Goal: Task Accomplishment & Management: Manage account settings

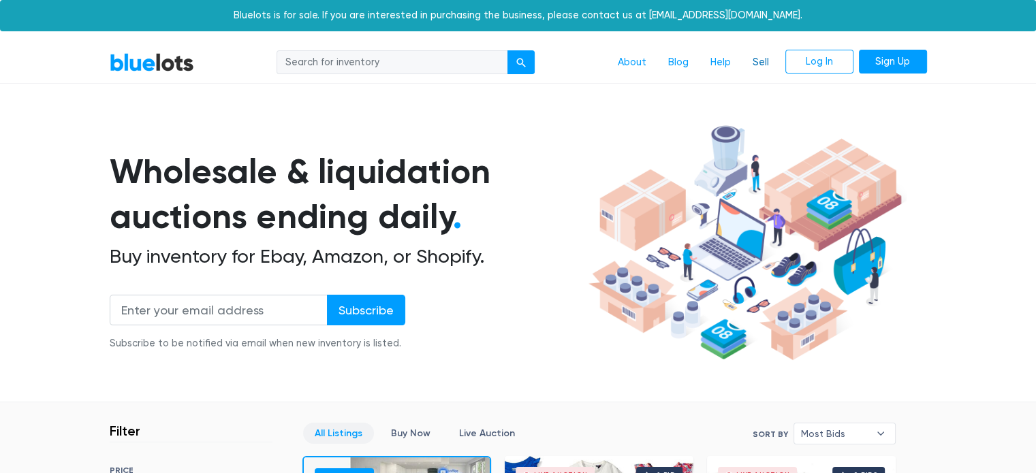
click at [760, 62] on link "Sell" at bounding box center [760, 63] width 38 height 26
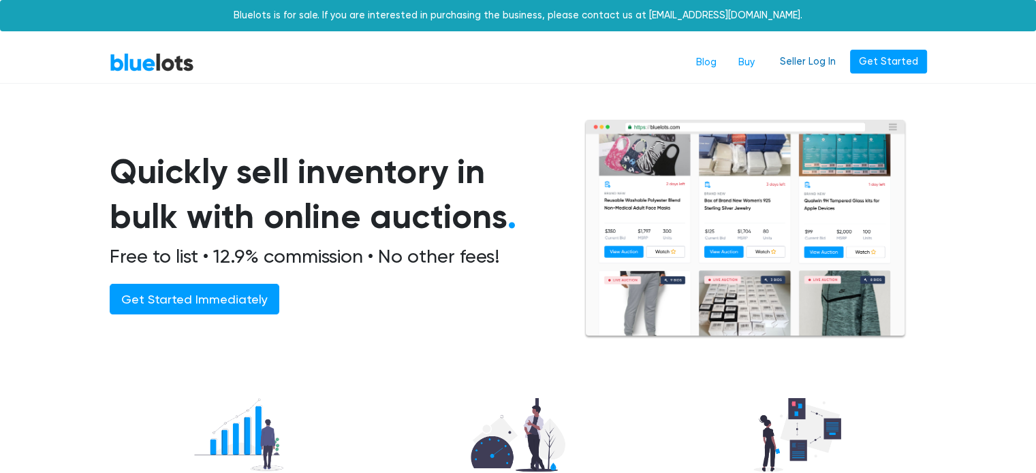
click at [818, 63] on link "Seller Log In" at bounding box center [808, 62] width 74 height 25
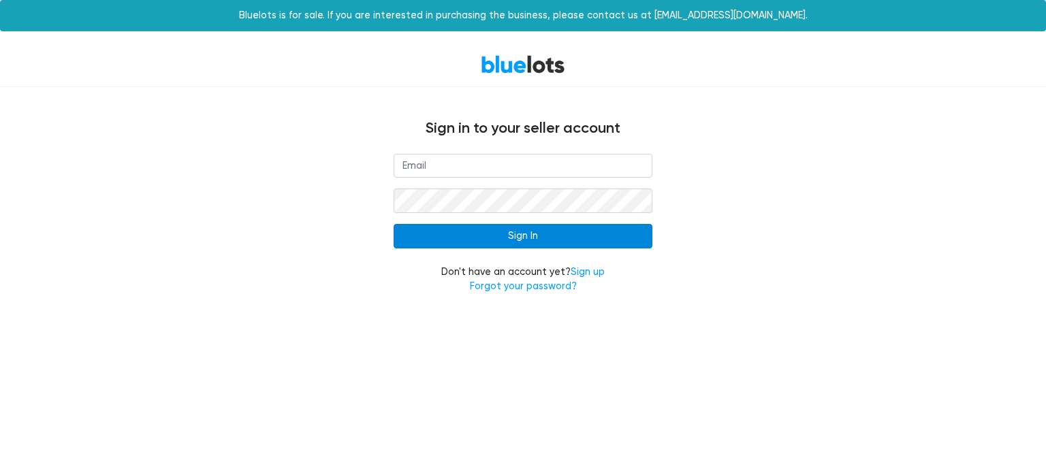
type input "[EMAIL_ADDRESS][DOMAIN_NAME]"
click at [489, 238] on input "Sign In" at bounding box center [523, 236] width 259 height 25
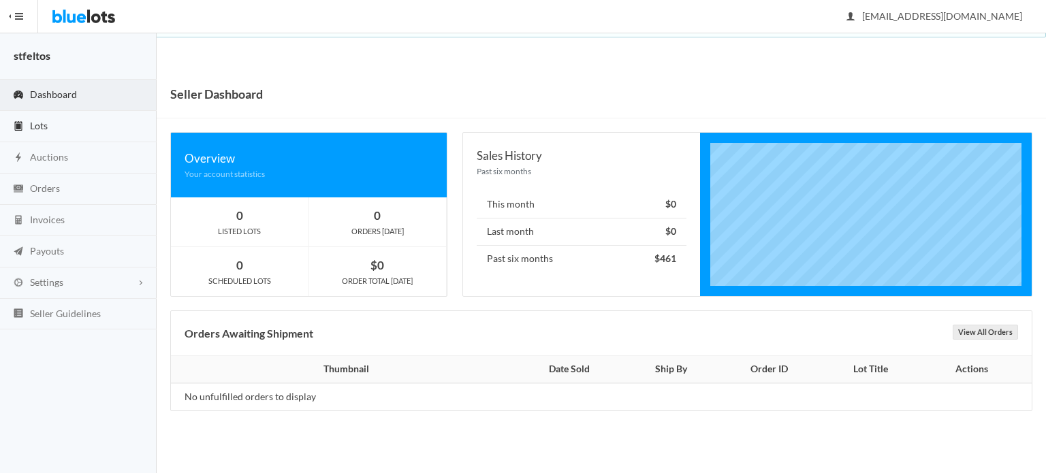
click at [48, 121] on link "Lots" at bounding box center [78, 126] width 157 height 31
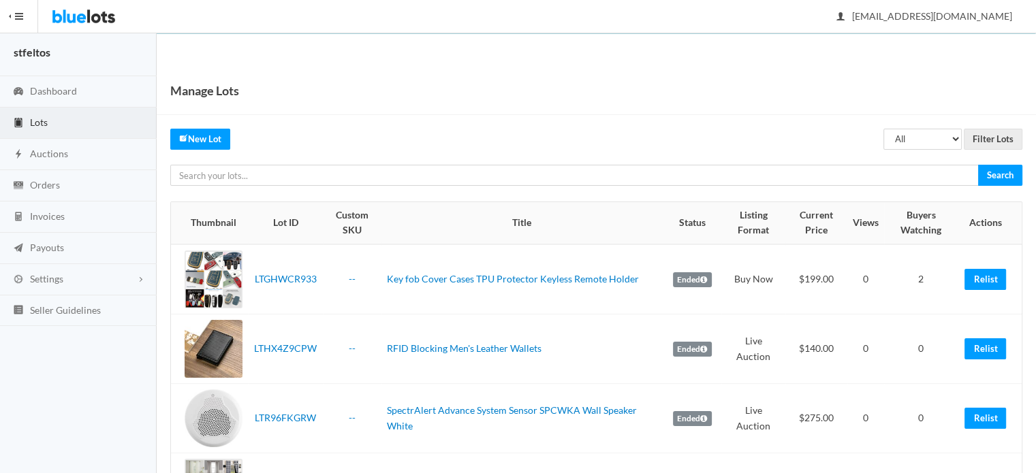
scroll to position [204, 0]
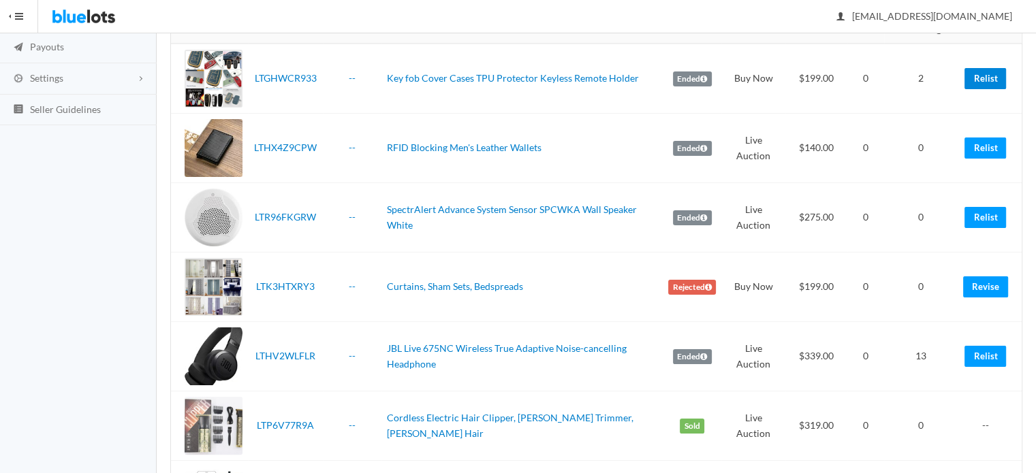
click at [976, 84] on link "Relist" at bounding box center [985, 78] width 42 height 21
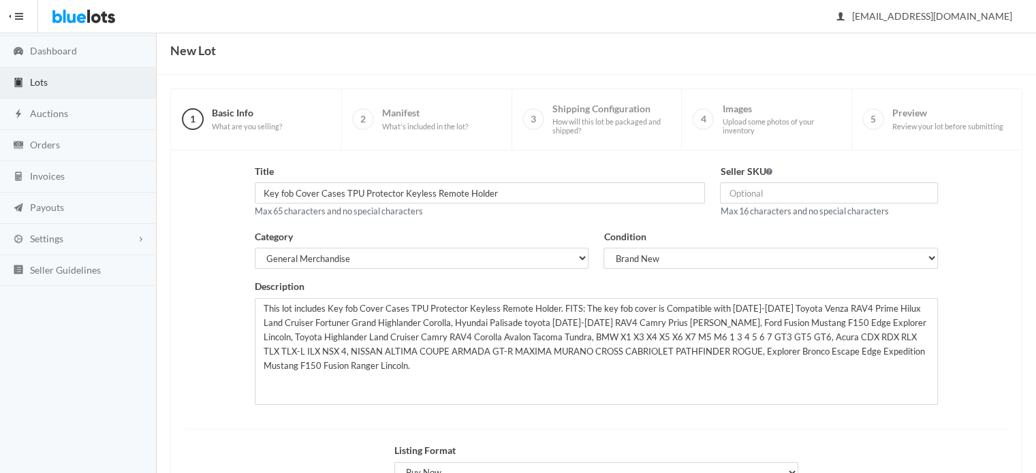
scroll to position [206, 0]
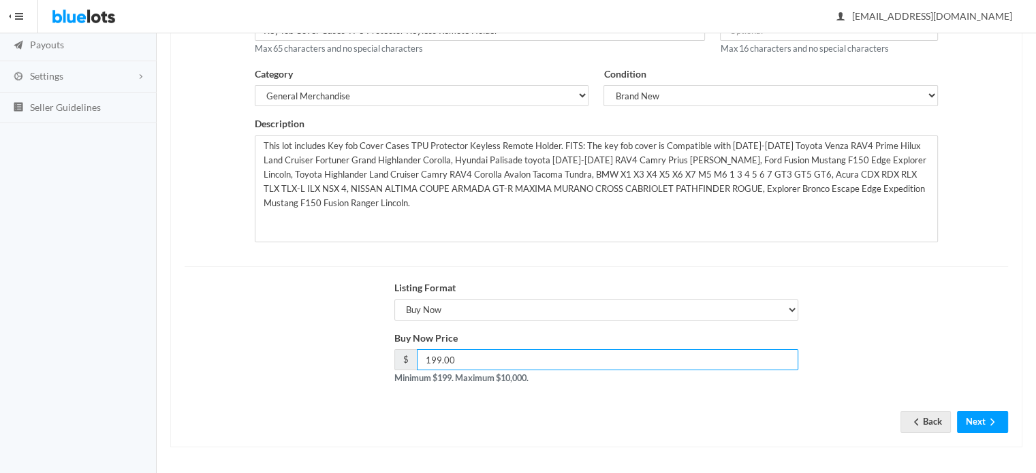
click at [460, 362] on input "199.00" at bounding box center [608, 359] width 382 height 21
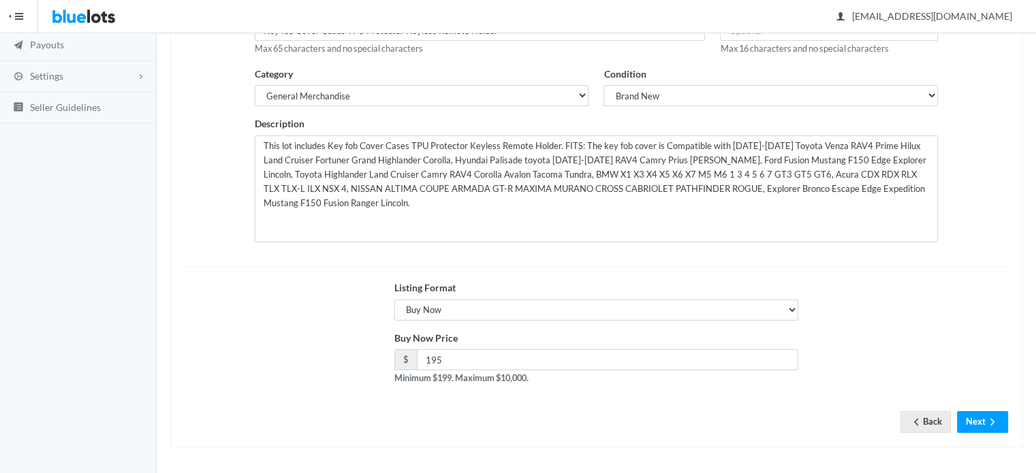
click at [961, 367] on div "Buy Now Price $ 195 Minimum $199. Maximum $10,000." at bounding box center [596, 363] width 838 height 65
click at [977, 419] on button "Next" at bounding box center [982, 421] width 51 height 21
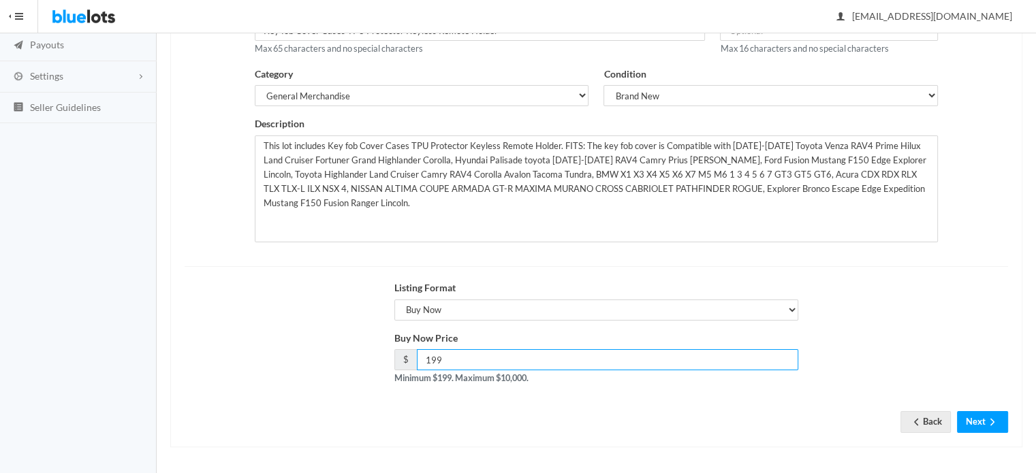
type input "199"
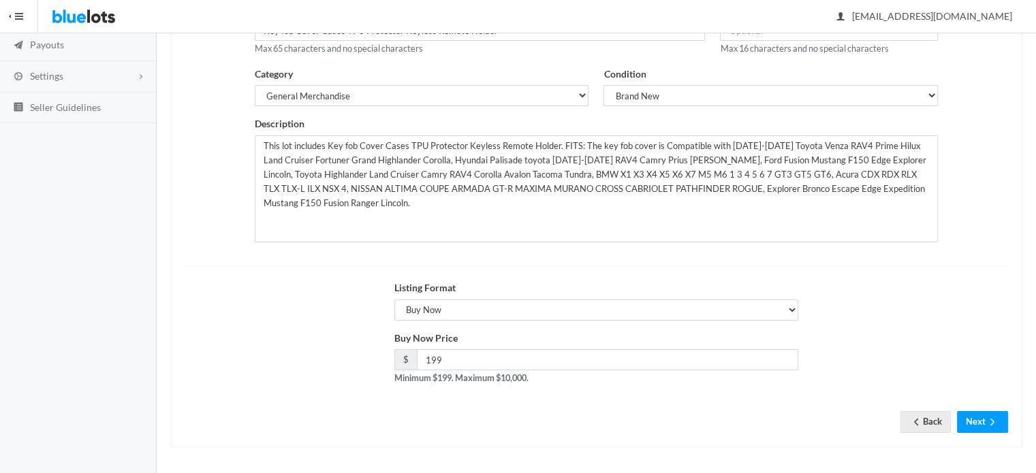
click at [539, 435] on div "Title Key fob Cover Cases TPU Protector Keyless Remote Holder Max 65 characters…" at bounding box center [596, 218] width 852 height 460
click at [982, 419] on button "Next" at bounding box center [982, 421] width 51 height 21
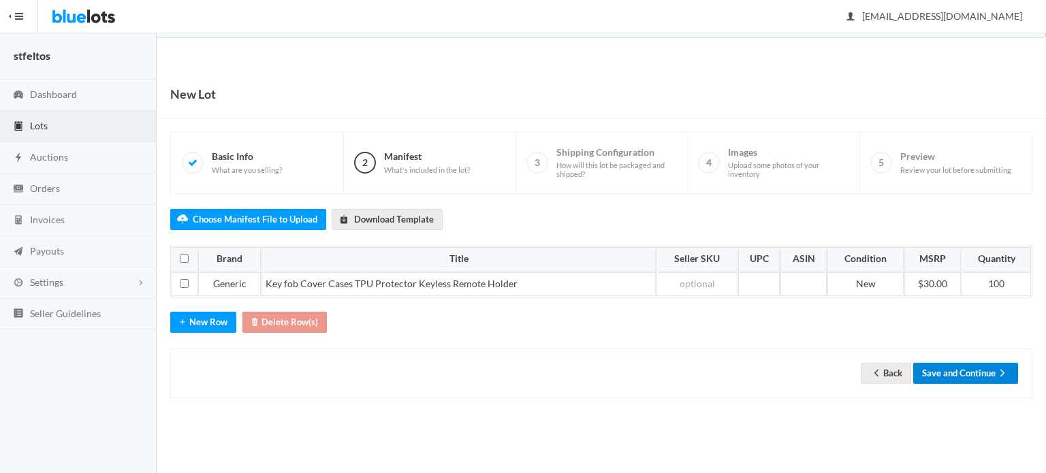
click at [973, 370] on button "Save and Continue" at bounding box center [965, 373] width 105 height 21
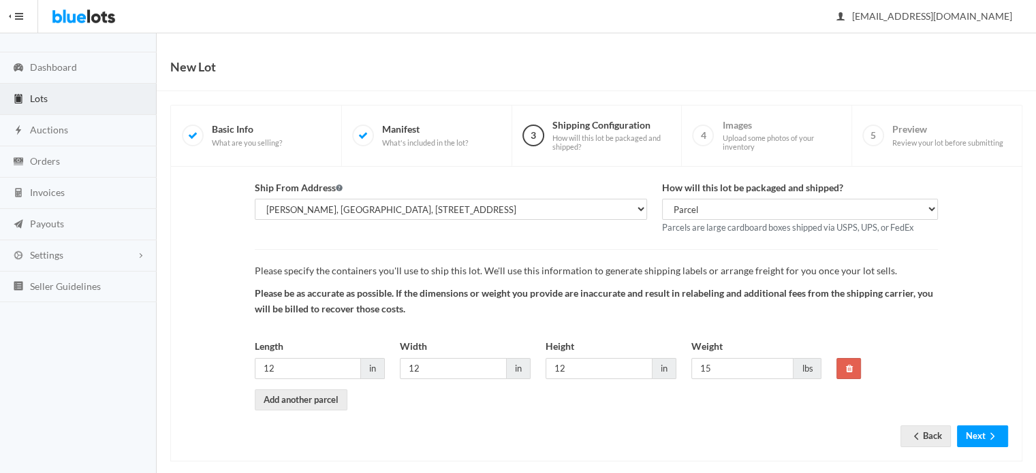
scroll to position [42, 0]
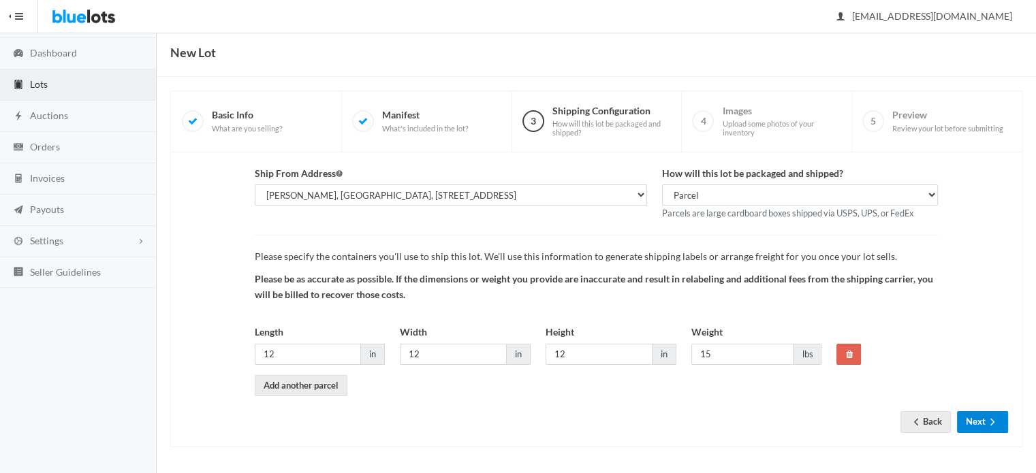
click at [978, 412] on button "Next" at bounding box center [982, 421] width 51 height 21
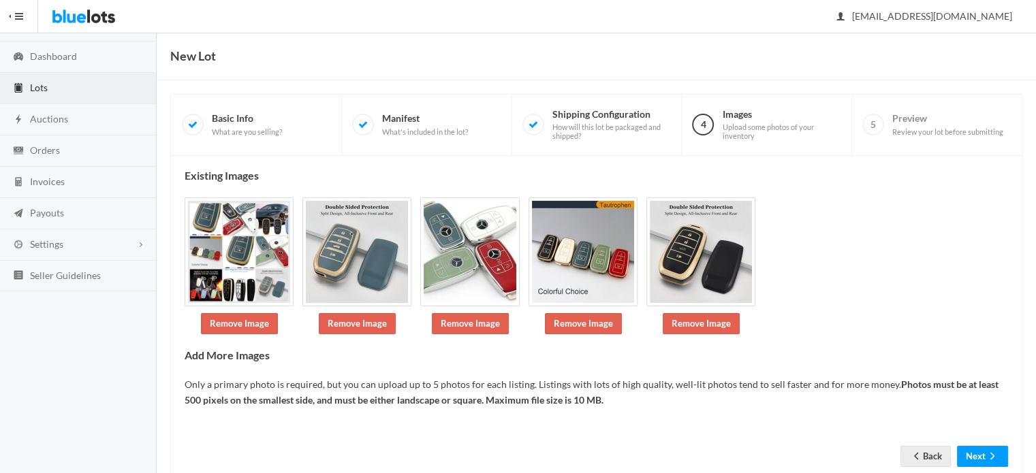
scroll to position [72, 0]
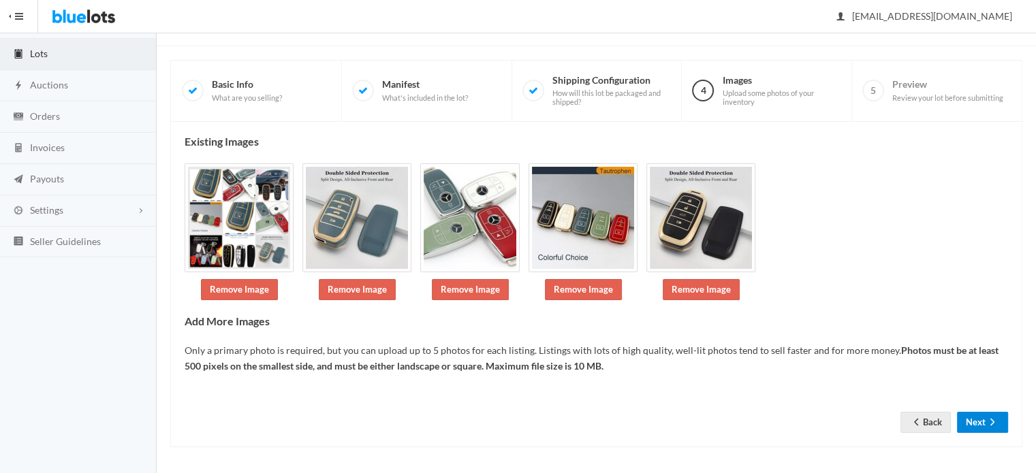
click at [978, 414] on button "Next" at bounding box center [982, 422] width 51 height 21
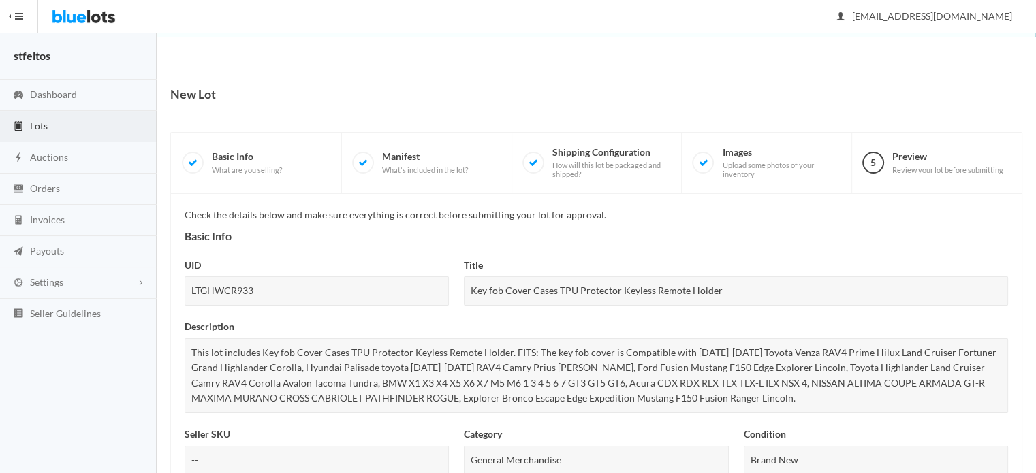
scroll to position [575, 0]
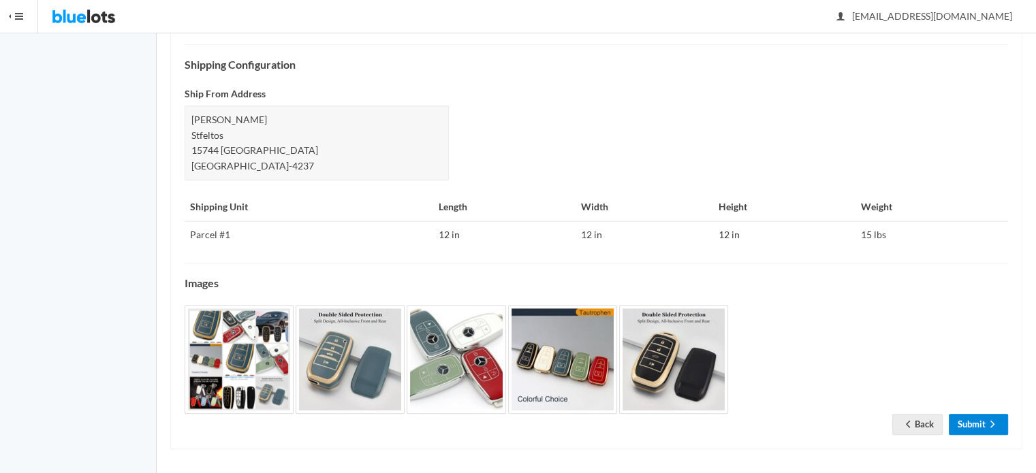
drag, startPoint x: 0, startPoint y: 0, endPoint x: 960, endPoint y: 419, distance: 1047.7
click at [960, 419] on link "Submit" at bounding box center [977, 424] width 59 height 21
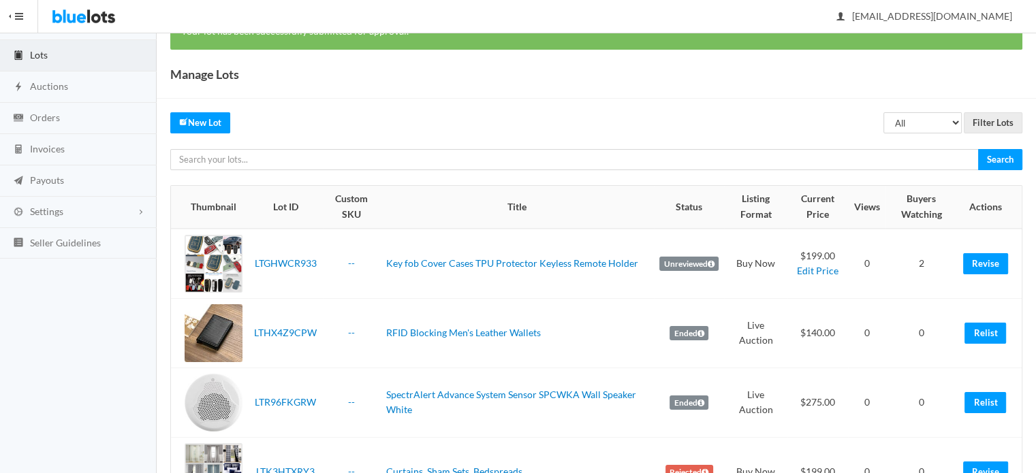
scroll to position [204, 0]
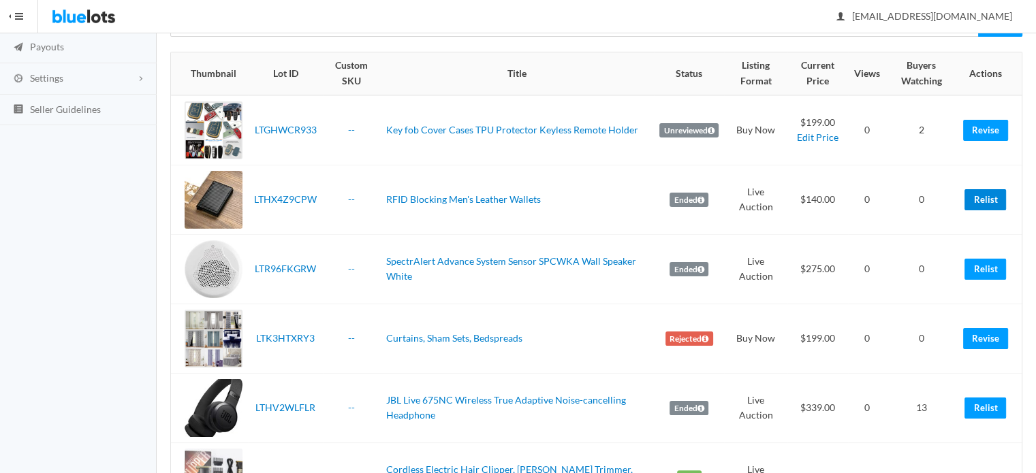
drag, startPoint x: 976, startPoint y: 195, endPoint x: 584, endPoint y: 50, distance: 418.8
click at [976, 195] on link "Relist" at bounding box center [985, 199] width 42 height 21
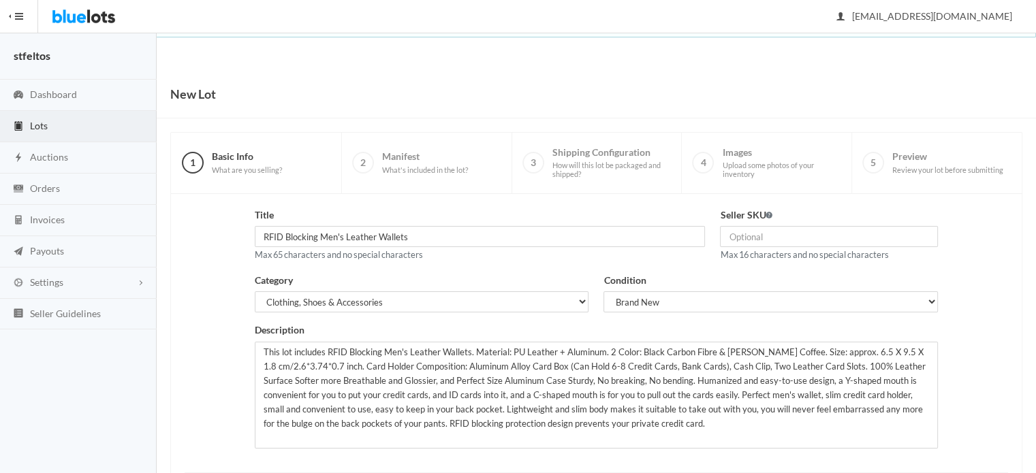
scroll to position [206, 0]
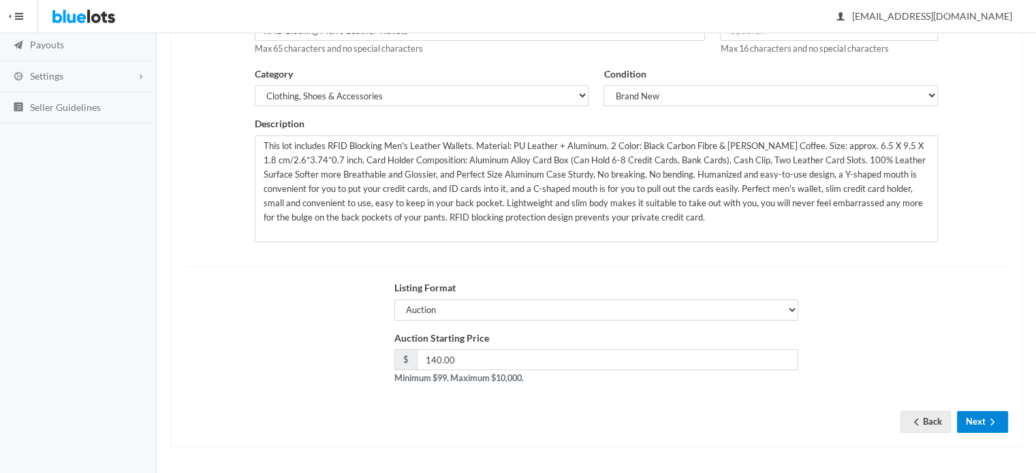
click at [974, 412] on button "Next" at bounding box center [982, 421] width 51 height 21
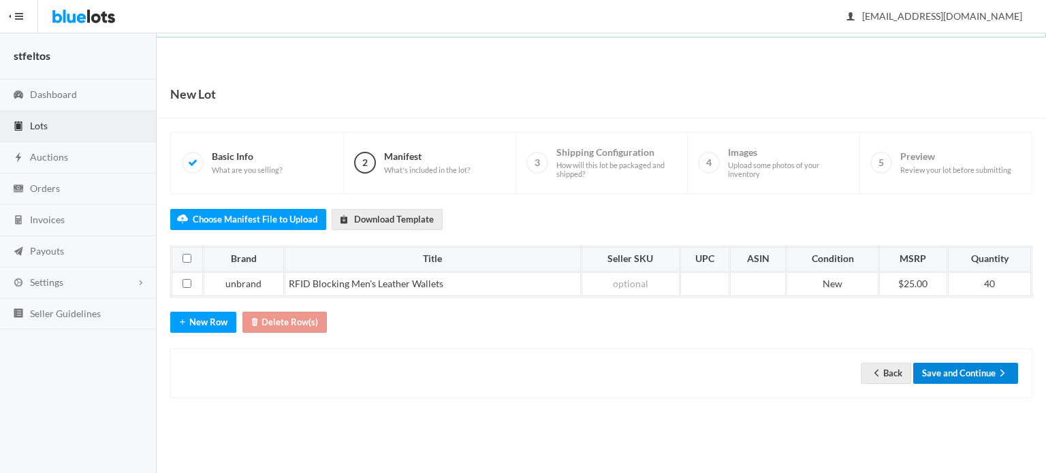
click at [978, 377] on button "Save and Continue" at bounding box center [965, 373] width 105 height 21
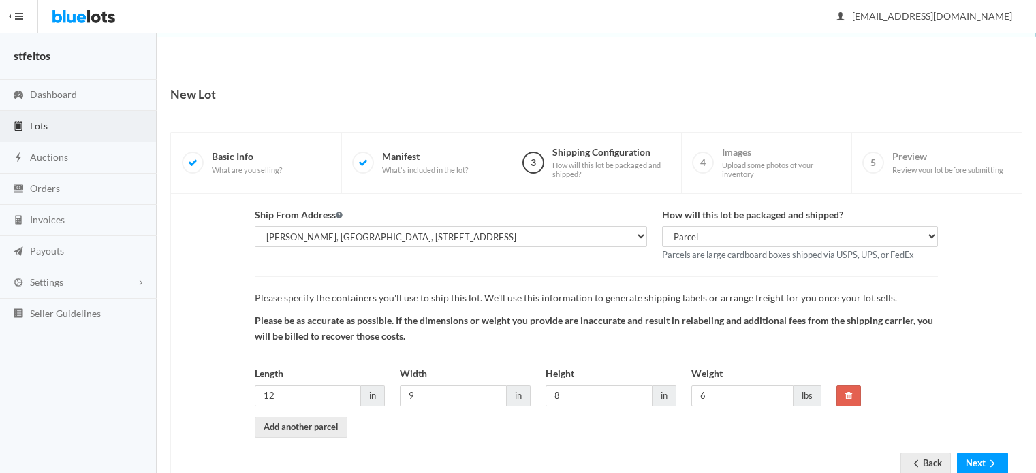
scroll to position [42, 0]
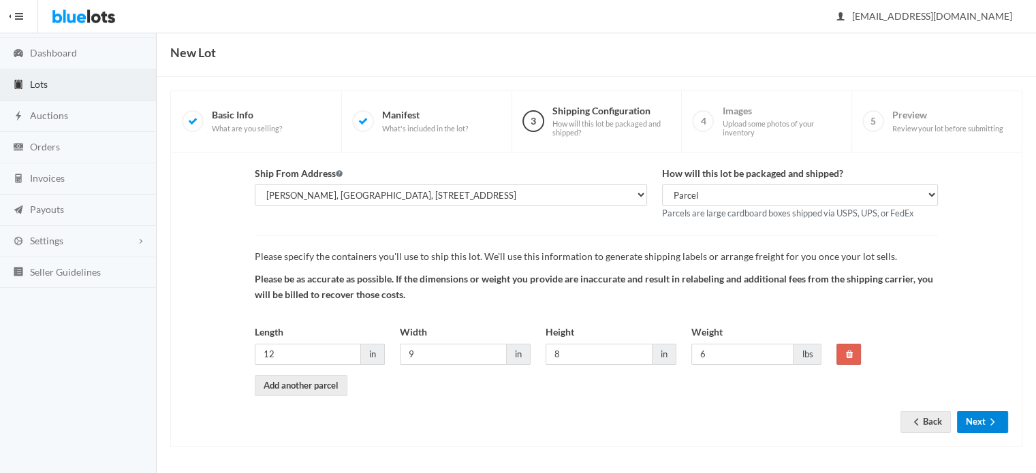
click at [991, 426] on ion-icon "arrow forward" at bounding box center [992, 423] width 14 height 13
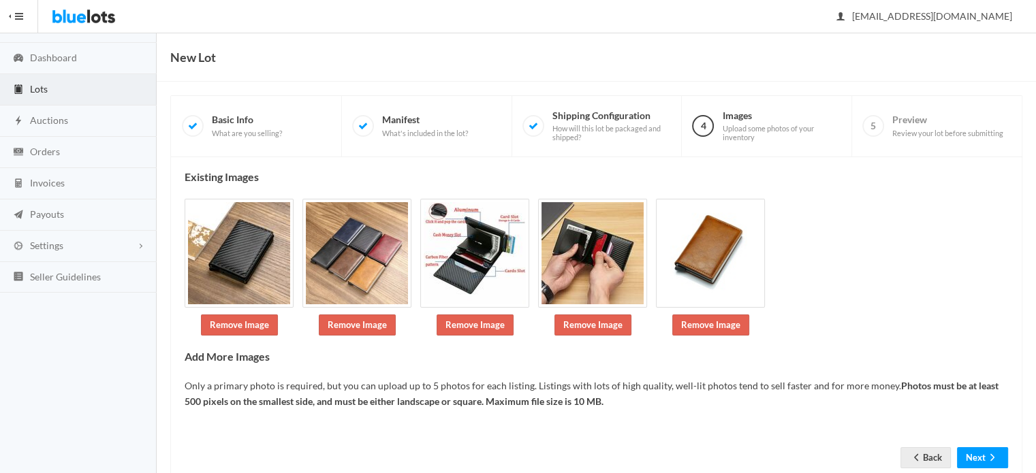
scroll to position [72, 0]
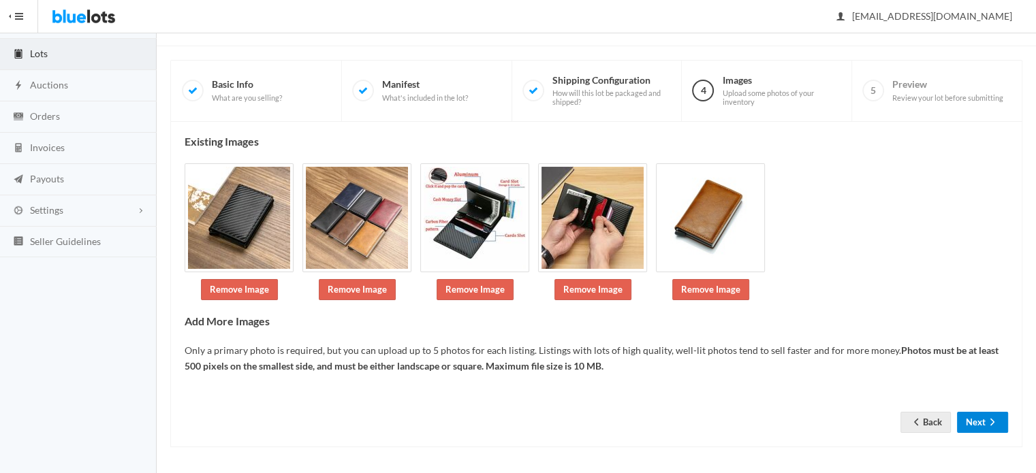
click at [991, 426] on ion-icon "arrow forward" at bounding box center [992, 423] width 14 height 13
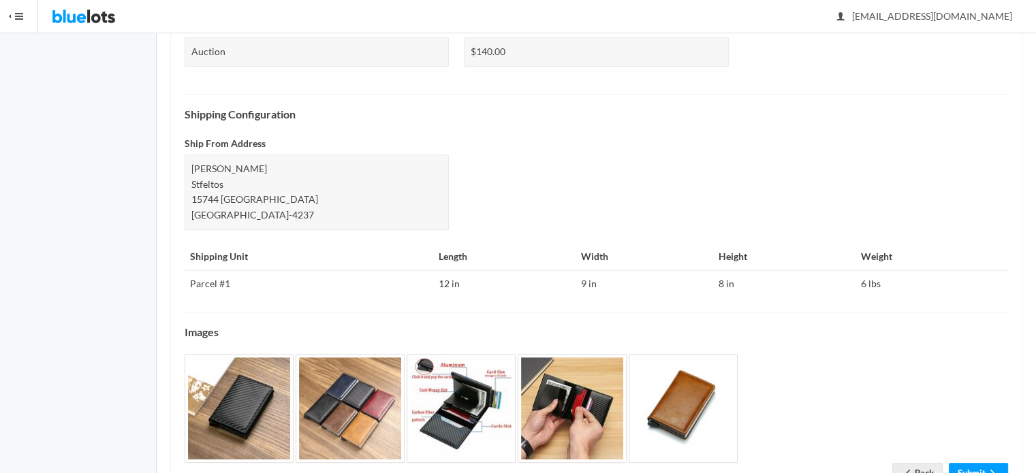
scroll to position [590, 0]
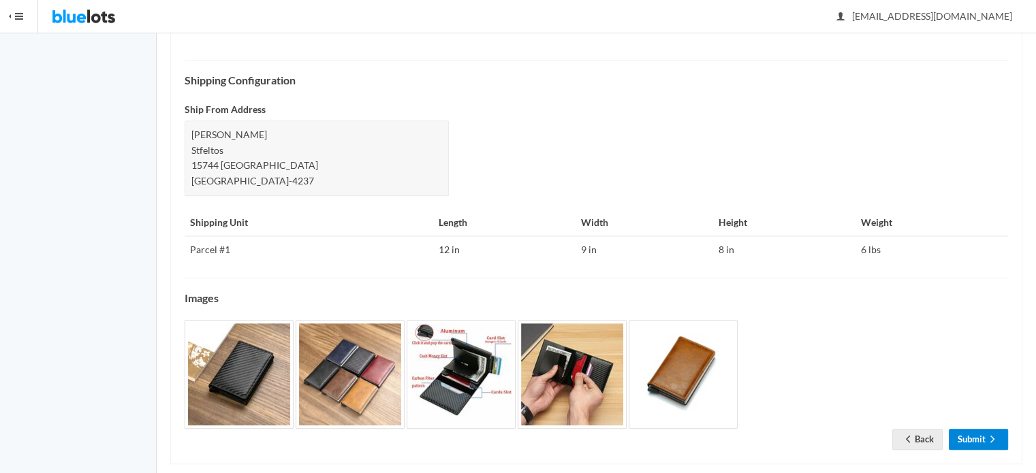
click at [971, 429] on link "Submit" at bounding box center [977, 439] width 59 height 21
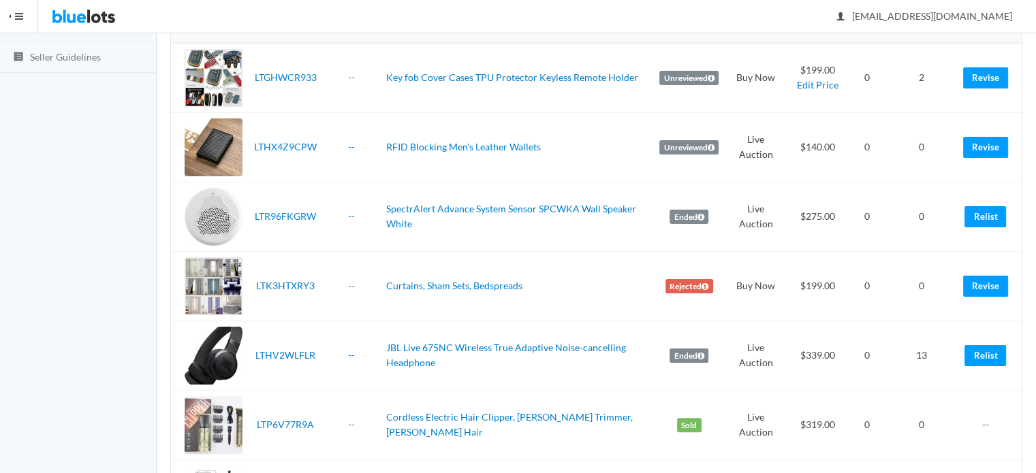
scroll to position [272, 0]
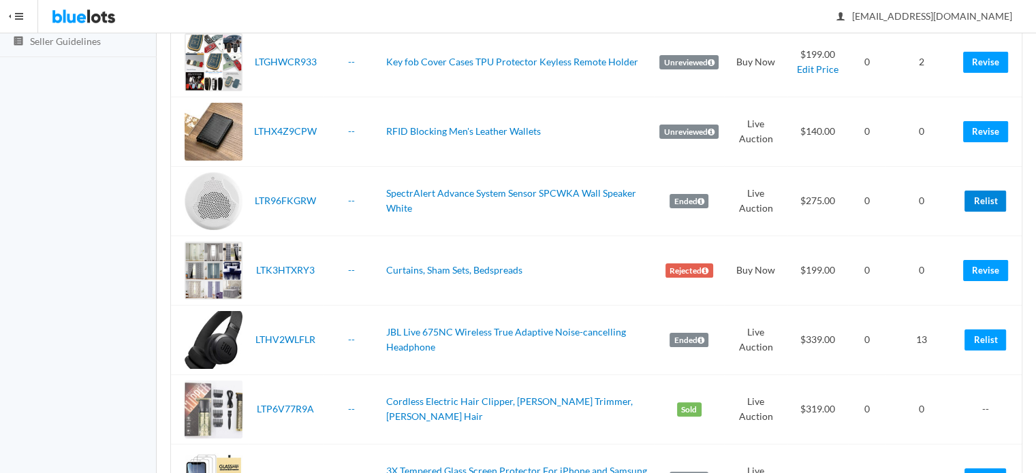
click at [972, 196] on link "Relist" at bounding box center [985, 201] width 42 height 21
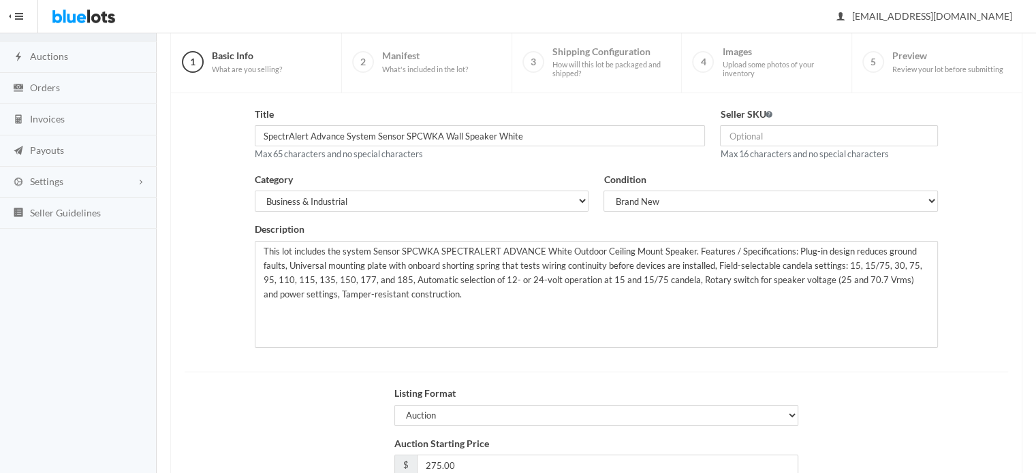
scroll to position [206, 0]
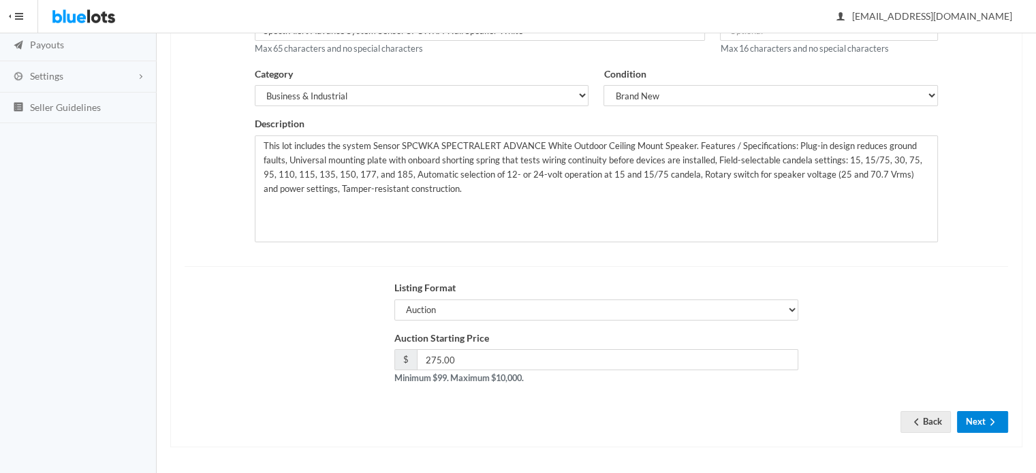
click at [980, 426] on button "Next" at bounding box center [982, 421] width 51 height 21
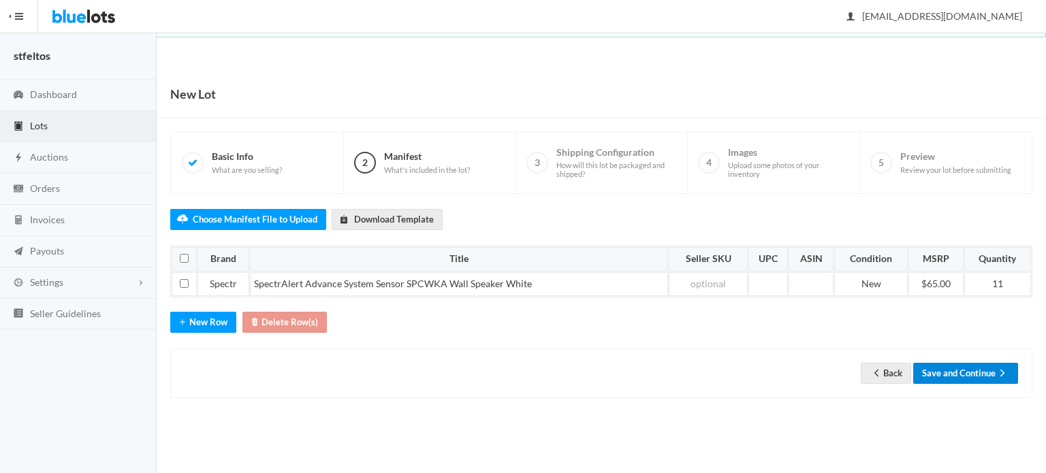
click at [967, 364] on button "Save and Continue" at bounding box center [965, 373] width 105 height 21
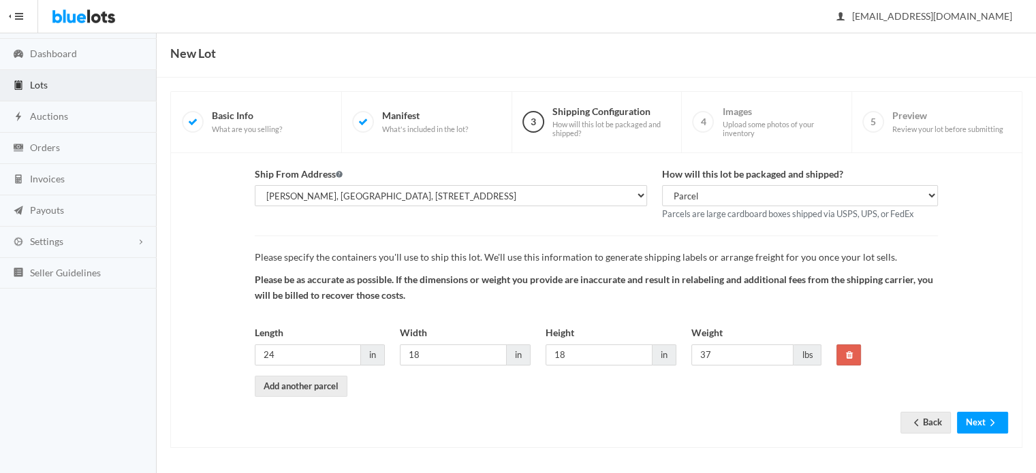
scroll to position [42, 0]
click at [980, 416] on button "Next" at bounding box center [982, 421] width 51 height 21
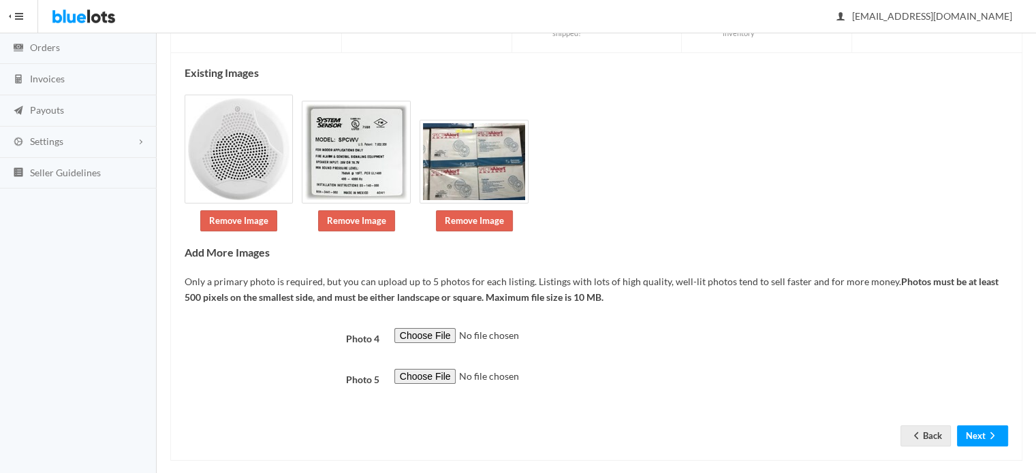
scroll to position [155, 0]
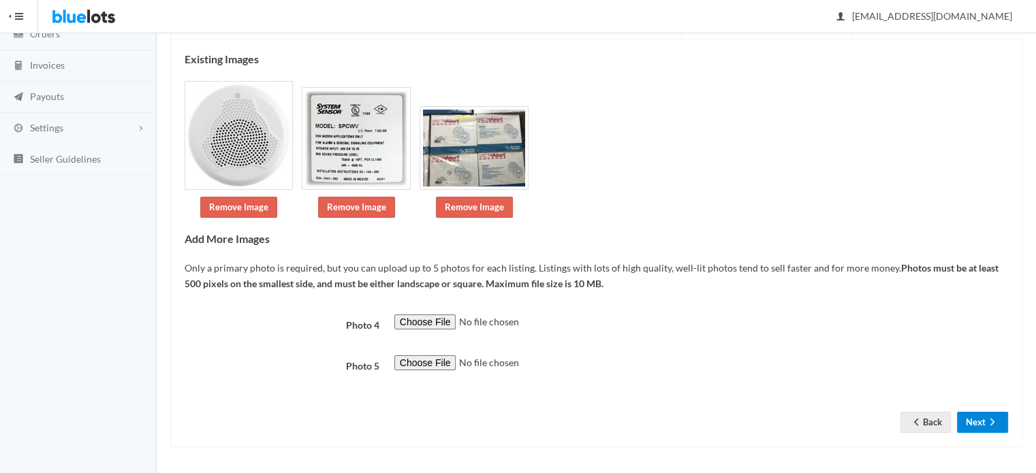
click at [980, 416] on button "Next" at bounding box center [982, 422] width 51 height 21
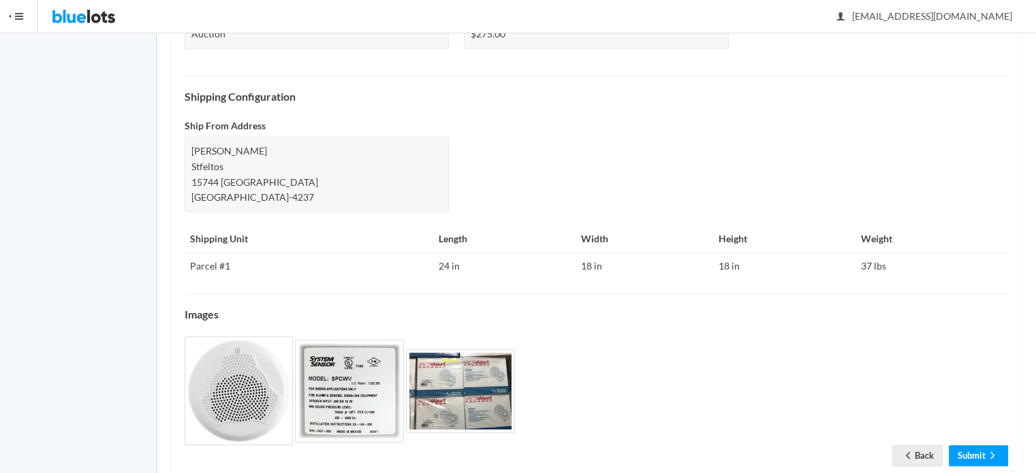
scroll to position [560, 0]
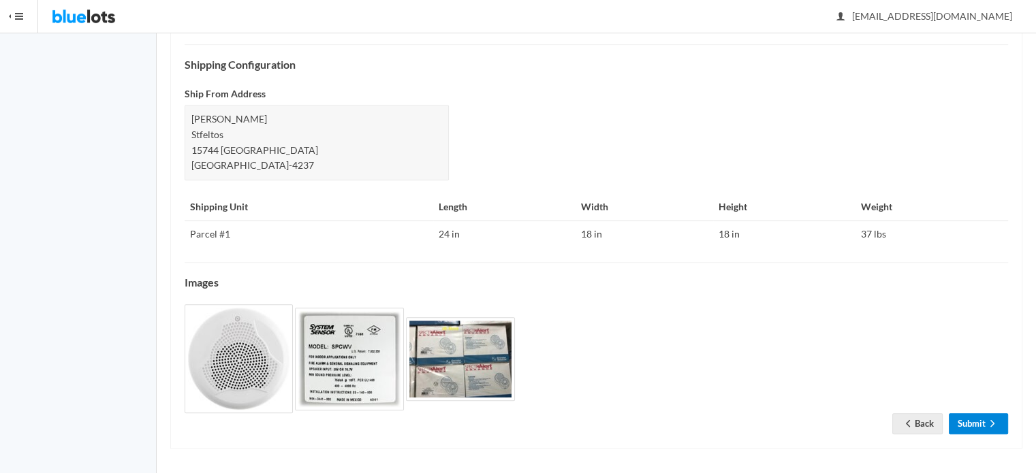
click at [978, 421] on link "Submit" at bounding box center [977, 423] width 59 height 21
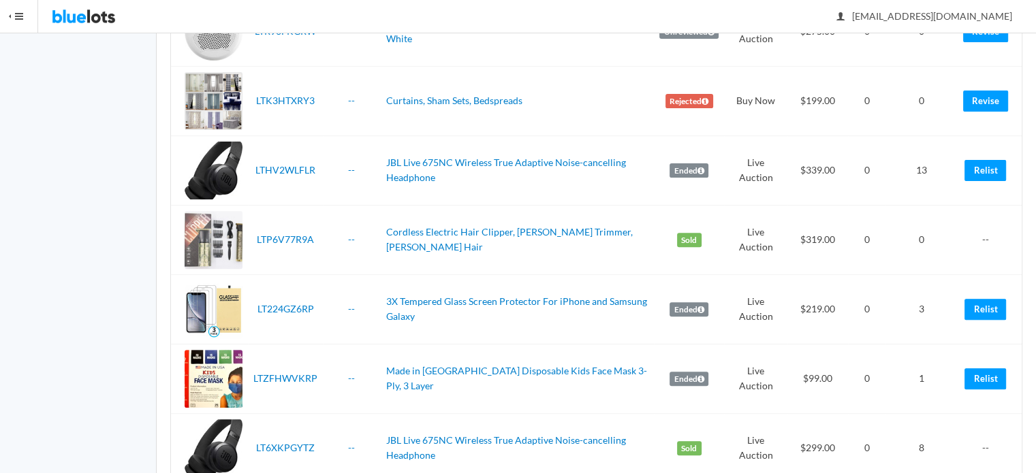
scroll to position [409, 0]
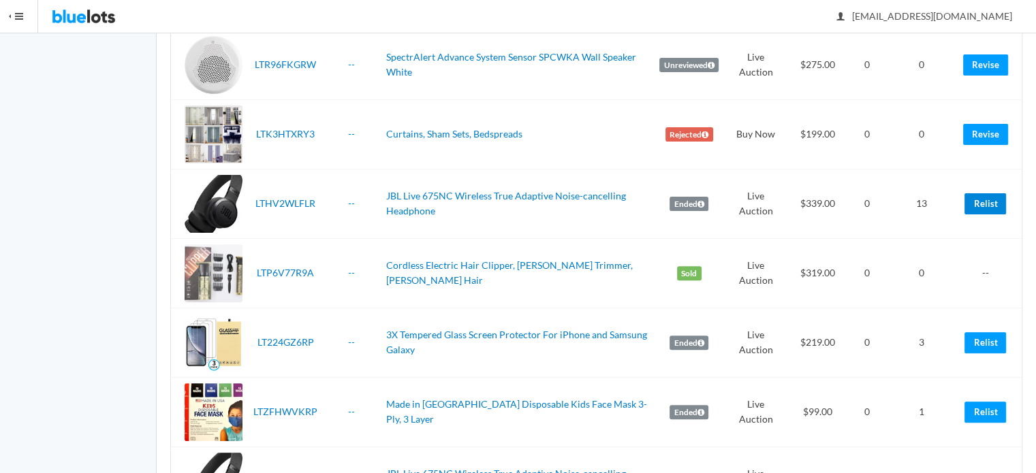
click at [975, 204] on link "Relist" at bounding box center [985, 203] width 42 height 21
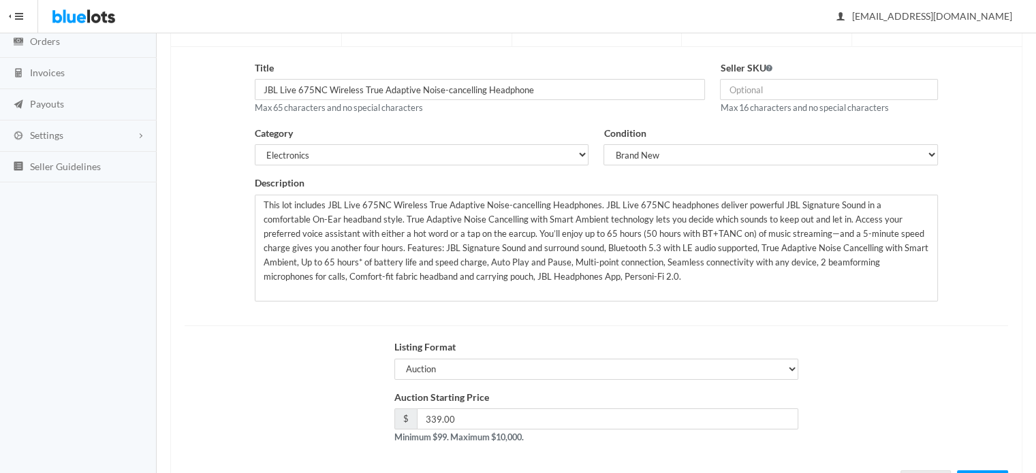
scroll to position [206, 0]
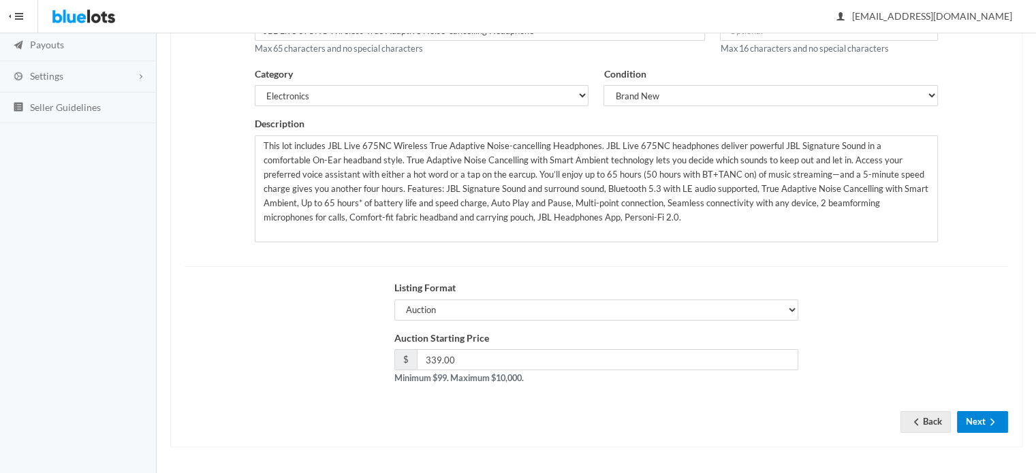
click at [989, 417] on icon "arrow forward" at bounding box center [992, 422] width 14 height 11
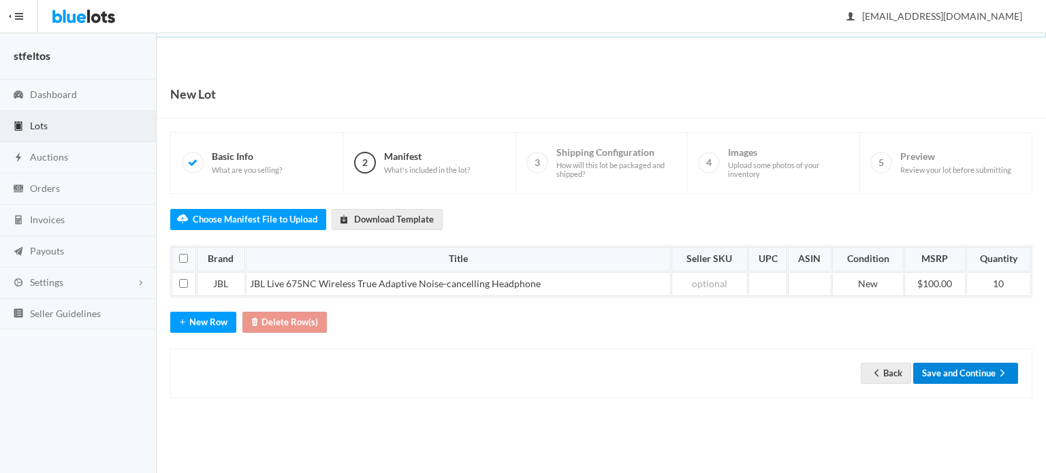
click at [978, 377] on button "Save and Continue" at bounding box center [965, 373] width 105 height 21
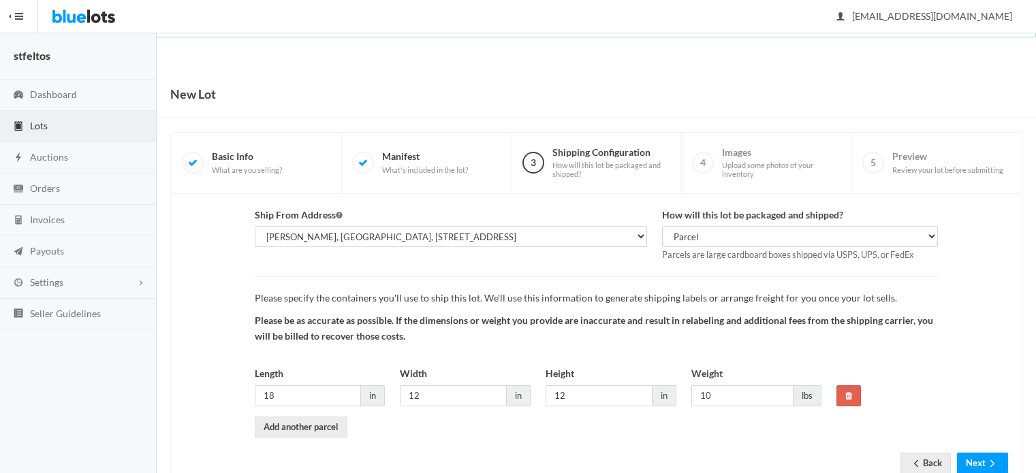
scroll to position [42, 0]
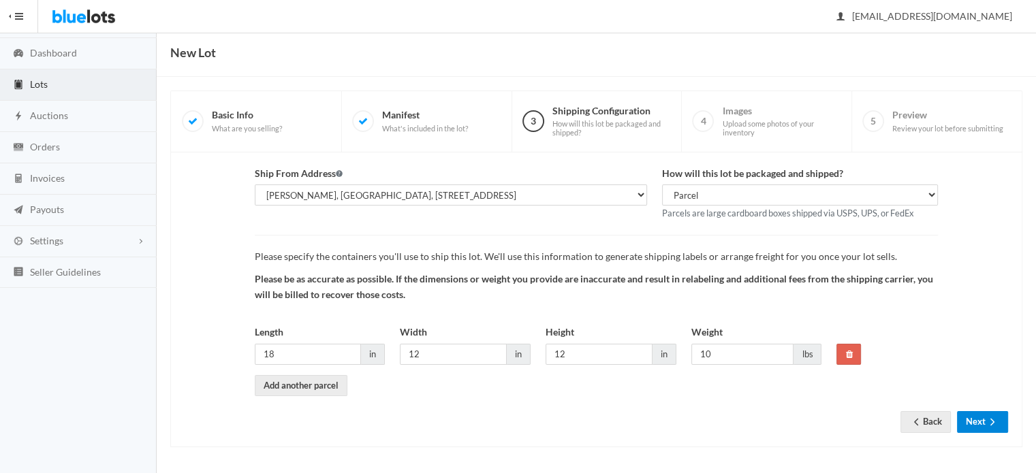
click at [978, 416] on button "Next" at bounding box center [982, 421] width 51 height 21
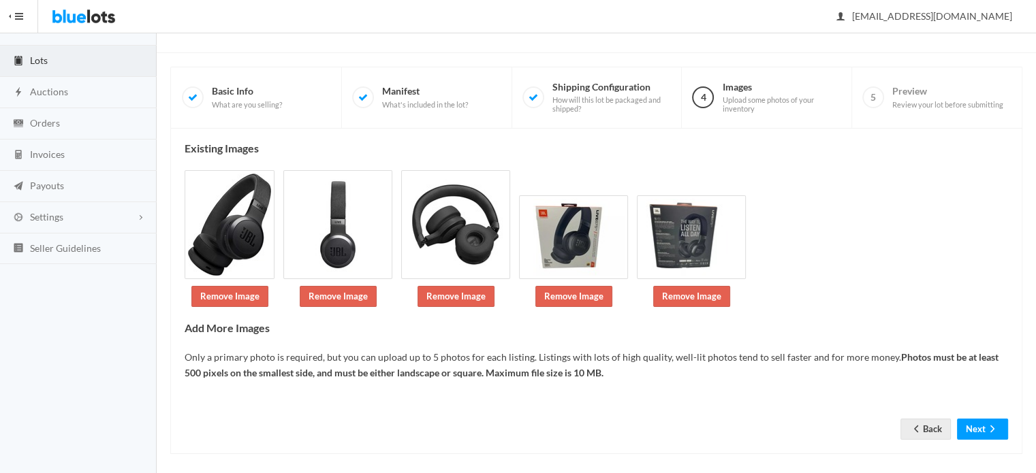
scroll to position [72, 0]
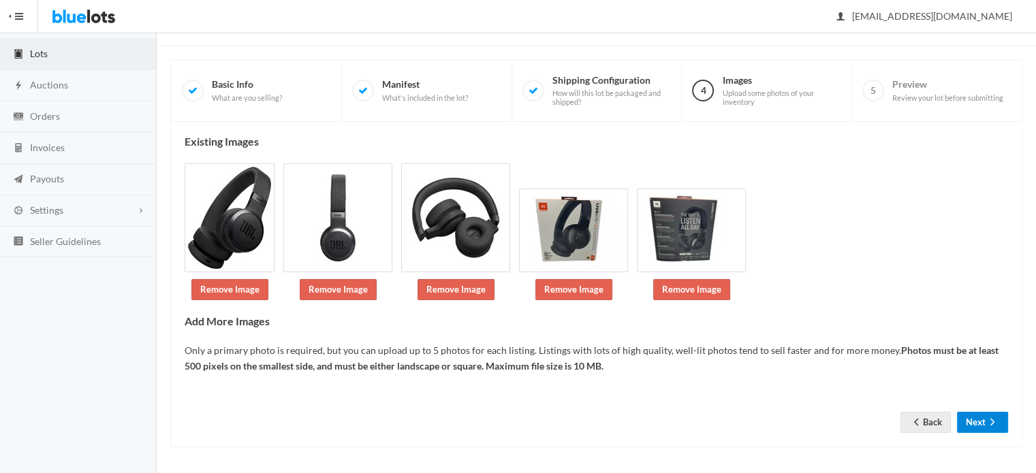
click at [978, 416] on button "Next" at bounding box center [982, 422] width 51 height 21
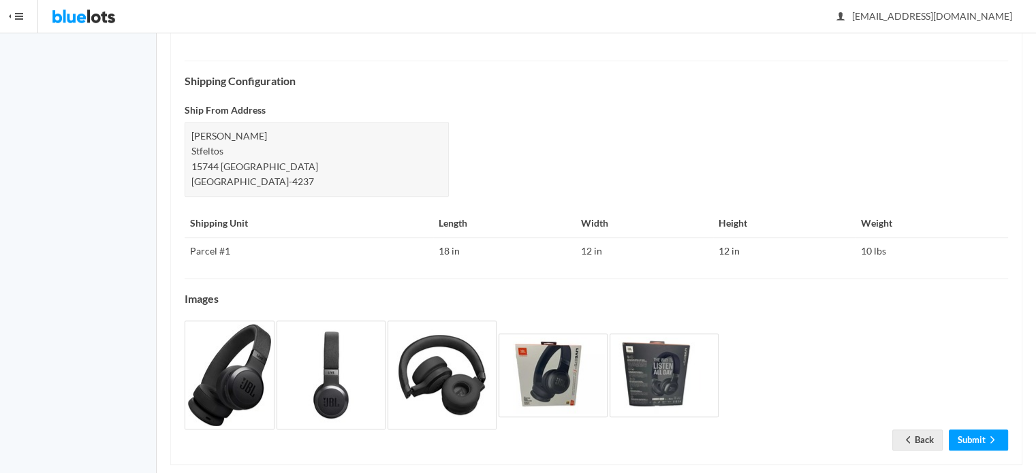
scroll to position [590, 0]
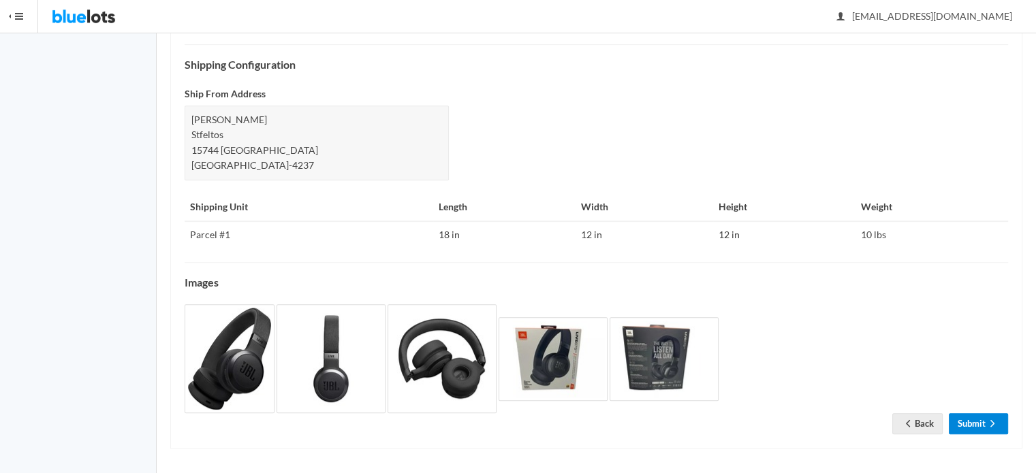
click at [978, 416] on link "Submit" at bounding box center [977, 423] width 59 height 21
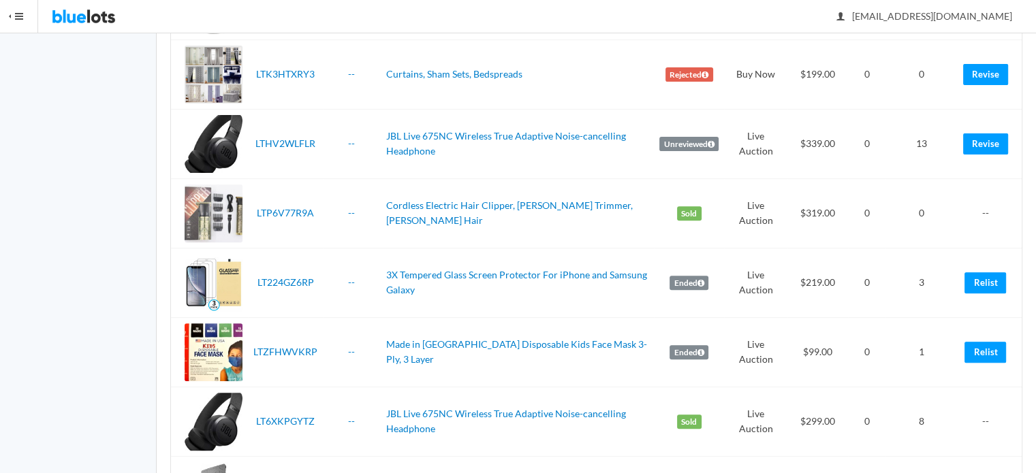
scroll to position [477, 0]
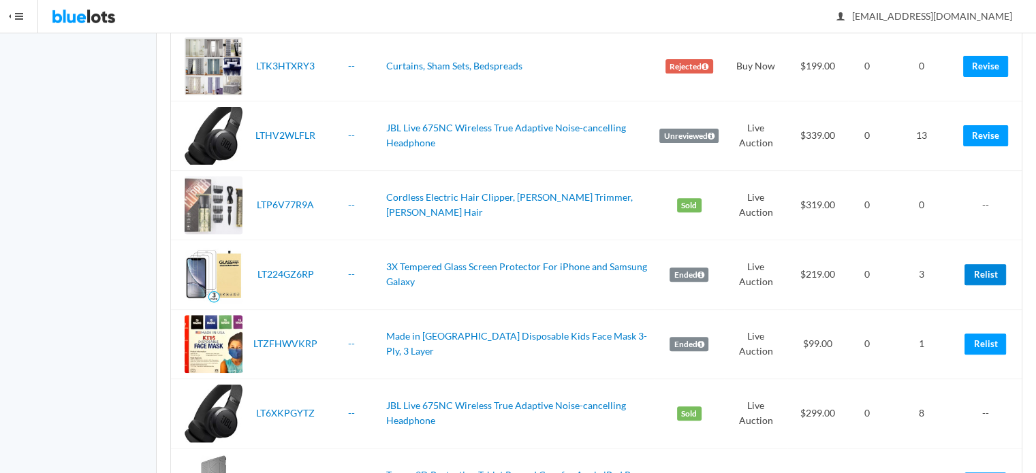
click at [995, 276] on link "Relist" at bounding box center [985, 274] width 42 height 21
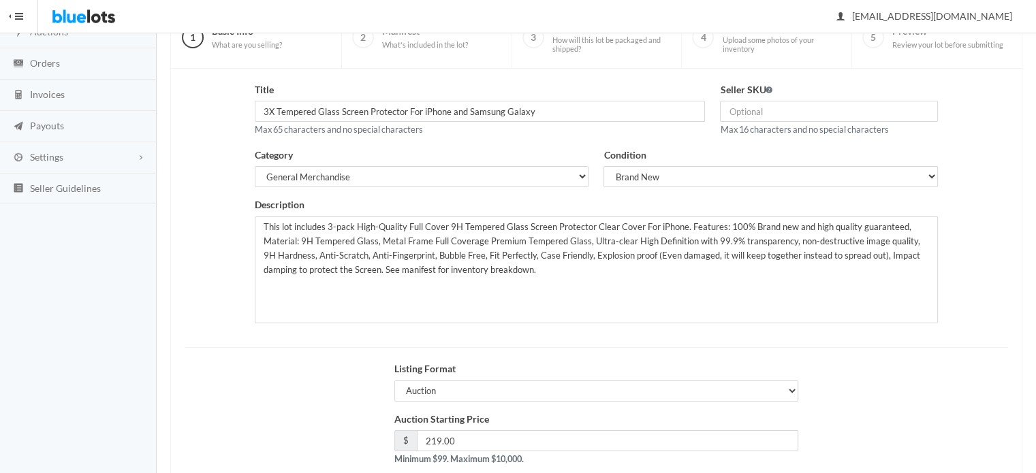
scroll to position [206, 0]
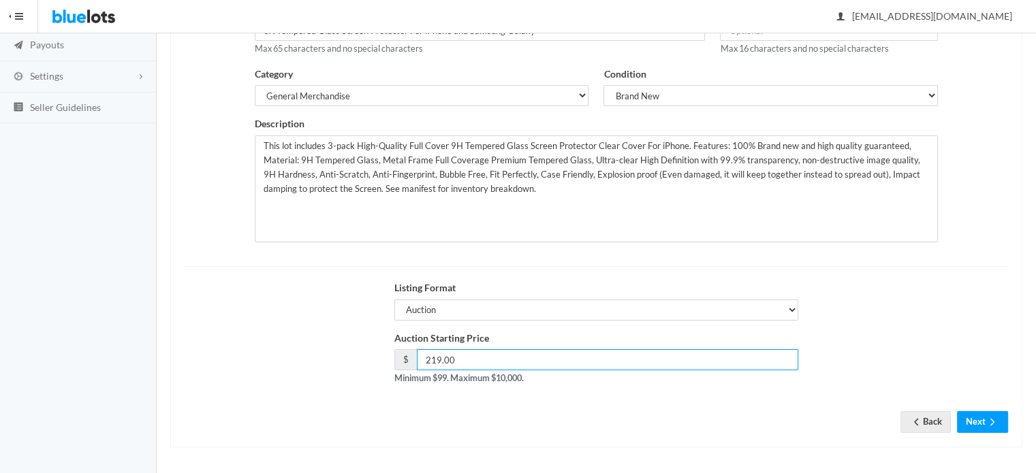
click at [498, 362] on input "219.00" at bounding box center [608, 359] width 382 height 21
type input "2"
type input "199"
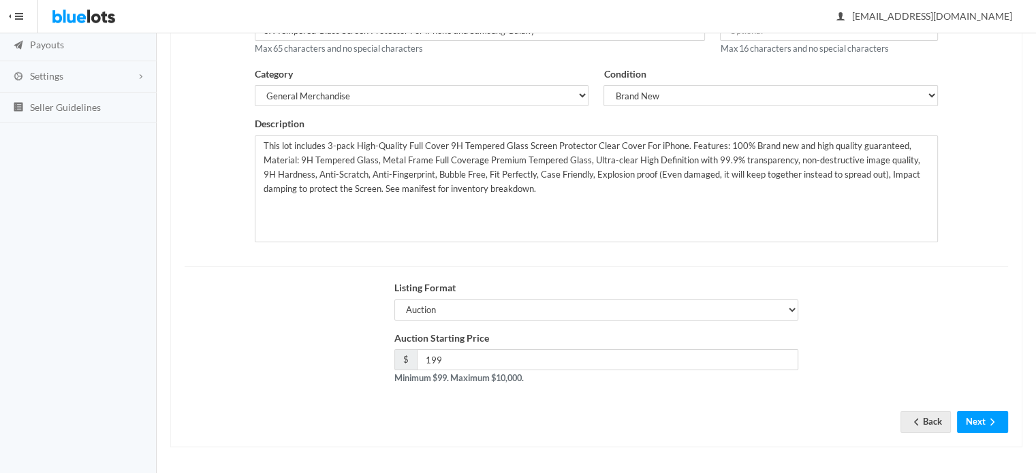
click at [645, 422] on div "Title 3X Tempered Glass Screen Protector For iPhone and Samsung Galaxy Max 65 c…" at bounding box center [596, 217] width 823 height 432
click at [980, 418] on button "Next" at bounding box center [982, 421] width 51 height 21
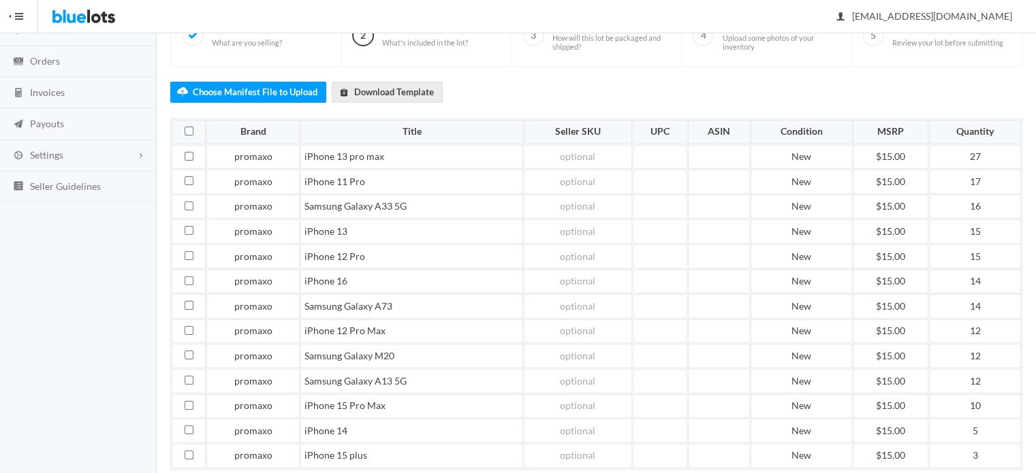
scroll to position [244, 0]
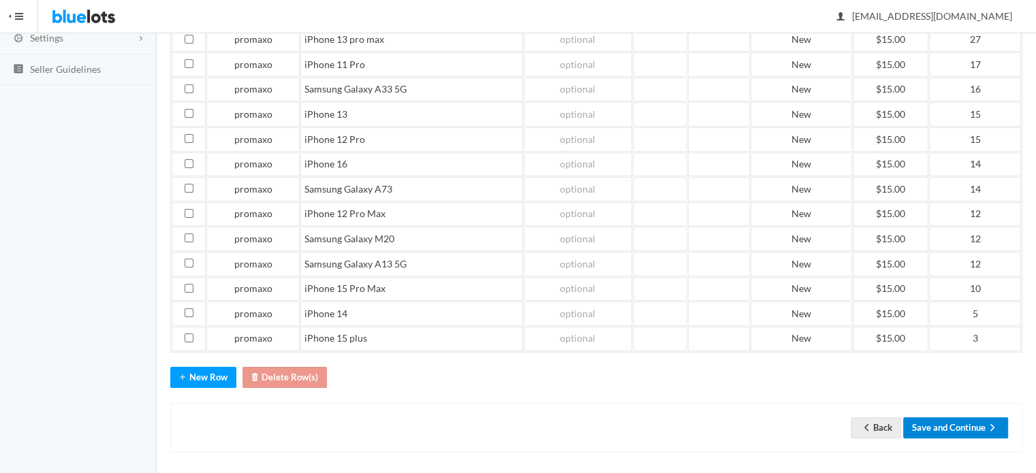
click at [973, 417] on button "Save and Continue" at bounding box center [955, 427] width 105 height 21
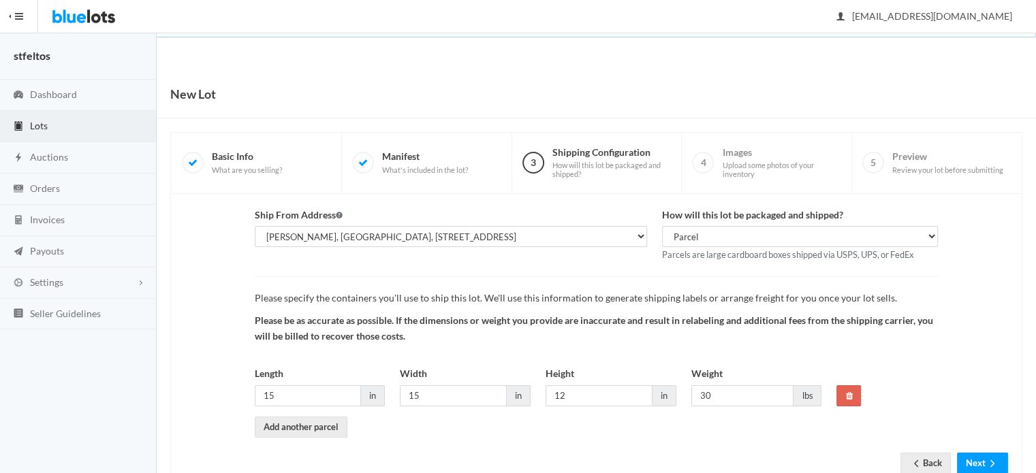
scroll to position [42, 0]
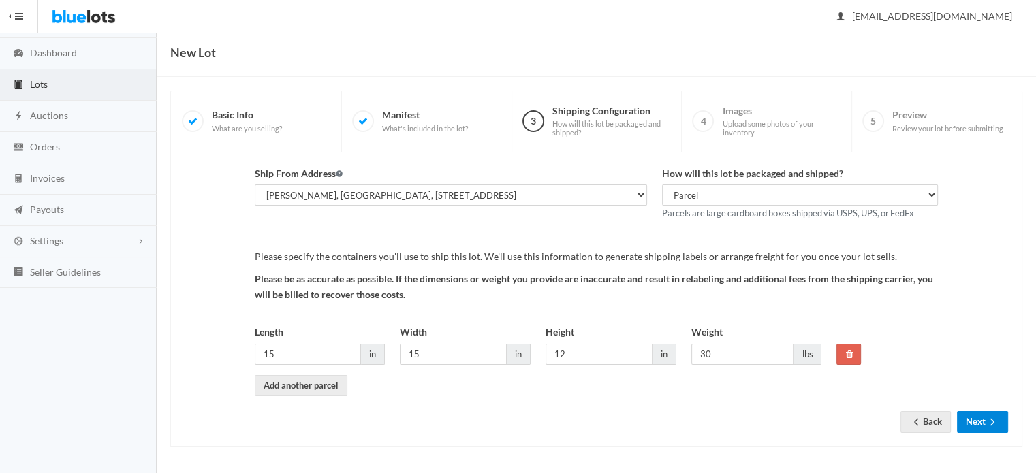
click at [973, 415] on button "Next" at bounding box center [982, 421] width 51 height 21
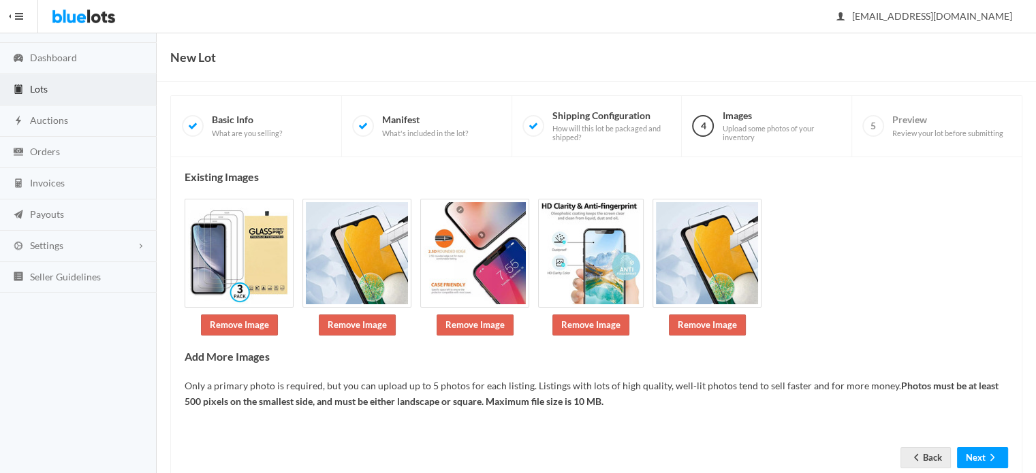
scroll to position [72, 0]
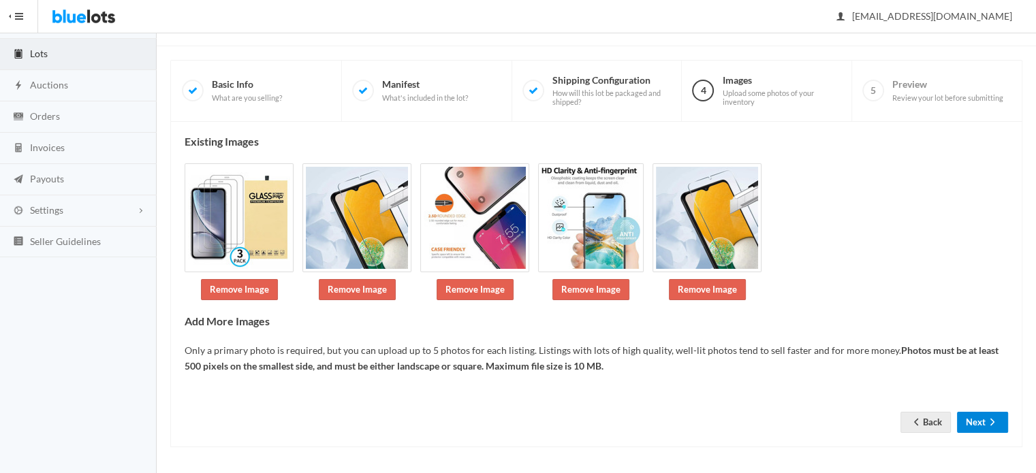
click at [980, 419] on button "Next" at bounding box center [982, 422] width 51 height 21
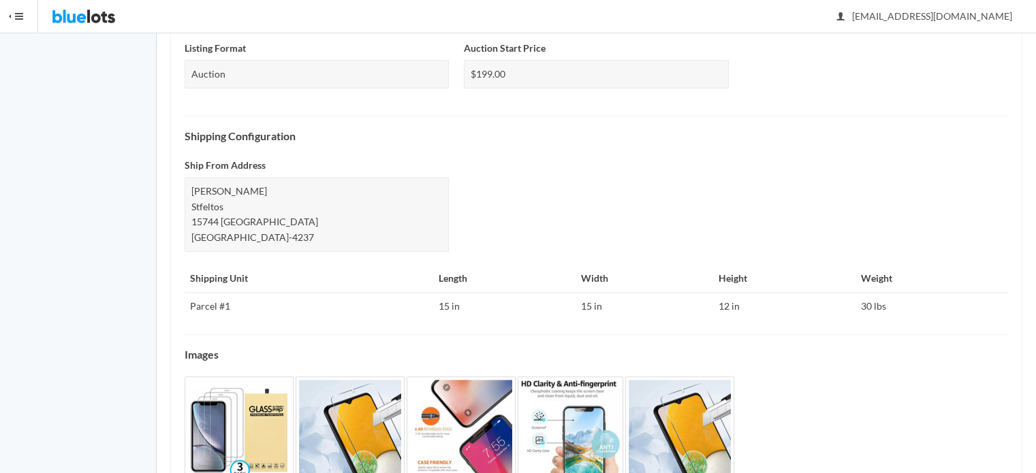
scroll to position [560, 0]
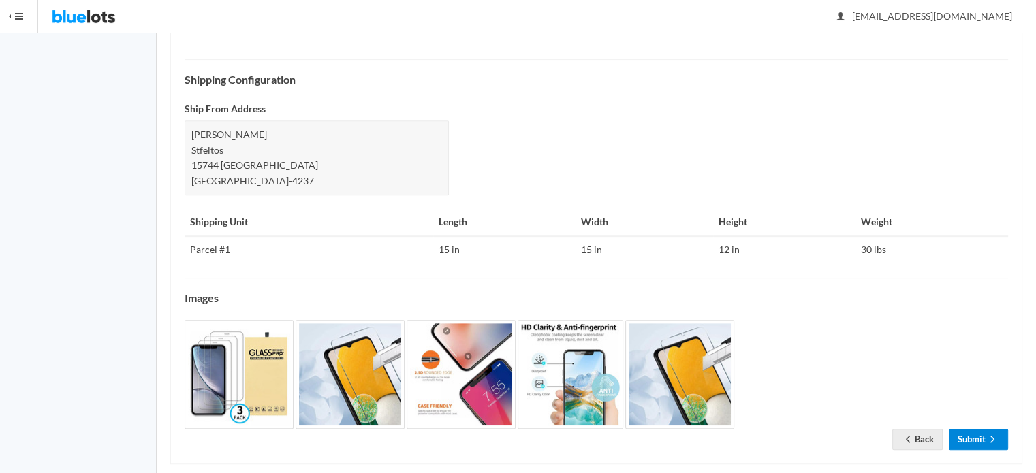
click at [974, 429] on link "Submit" at bounding box center [977, 439] width 59 height 21
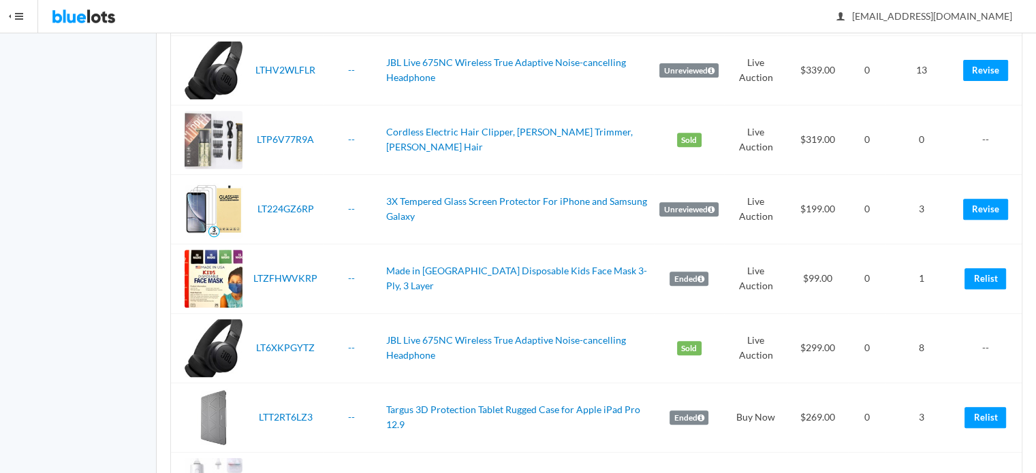
scroll to position [545, 0]
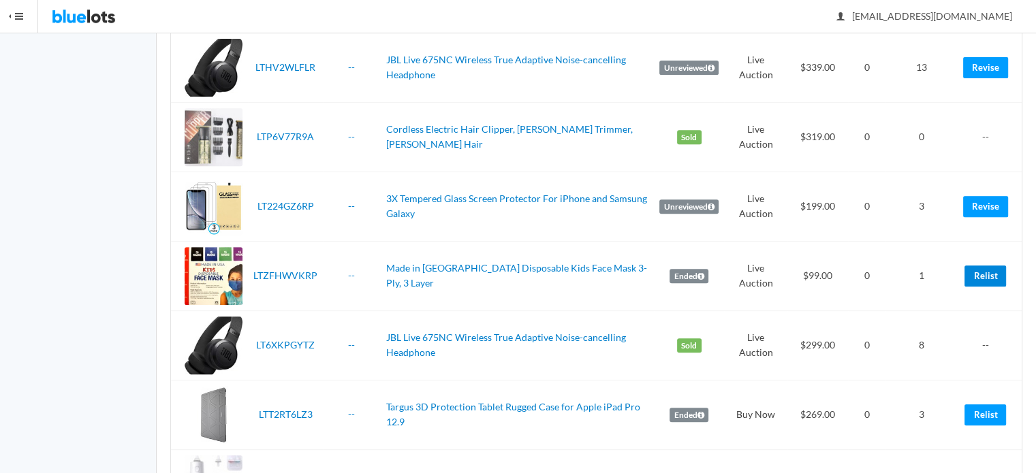
click at [989, 274] on link "Relist" at bounding box center [985, 276] width 42 height 21
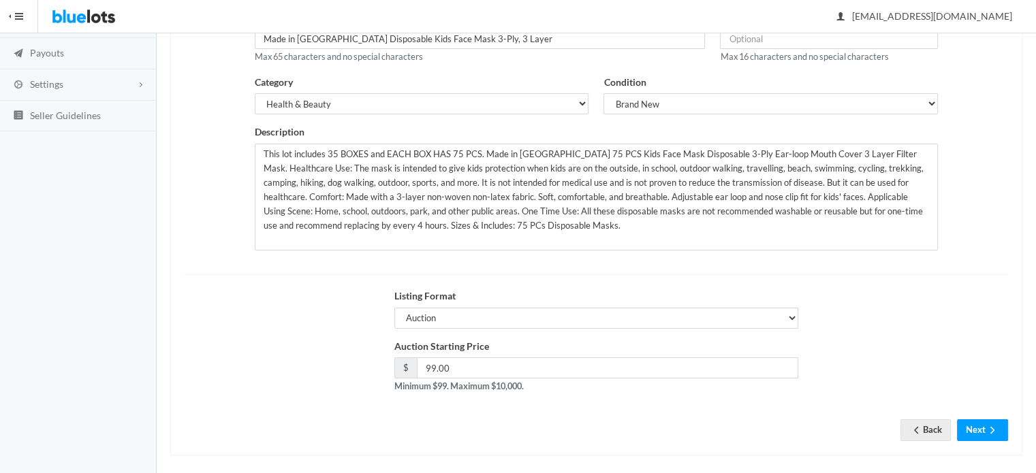
scroll to position [206, 0]
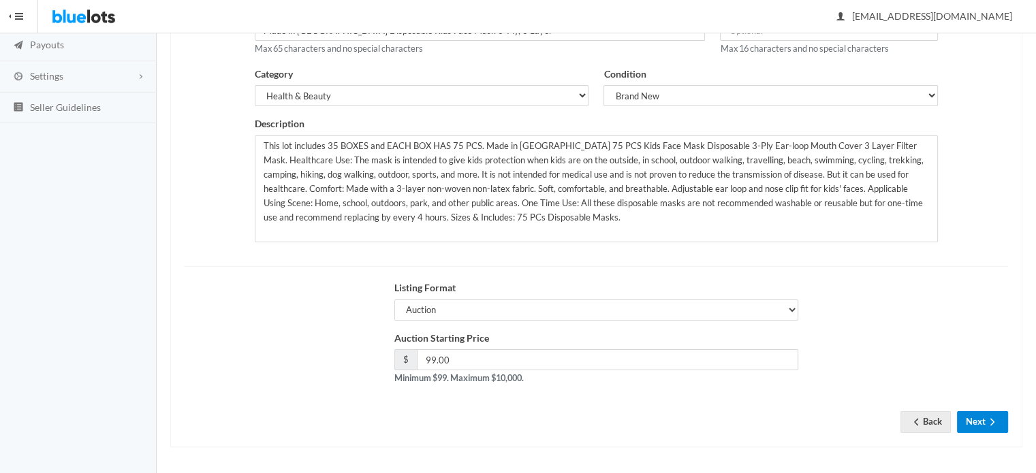
click at [984, 421] on button "Next" at bounding box center [982, 421] width 51 height 21
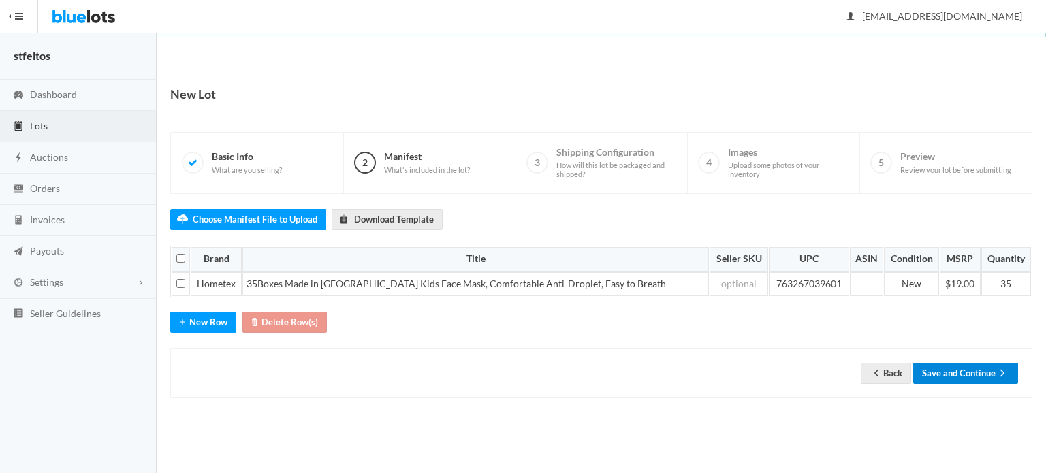
click at [970, 376] on button "Save and Continue" at bounding box center [965, 373] width 105 height 21
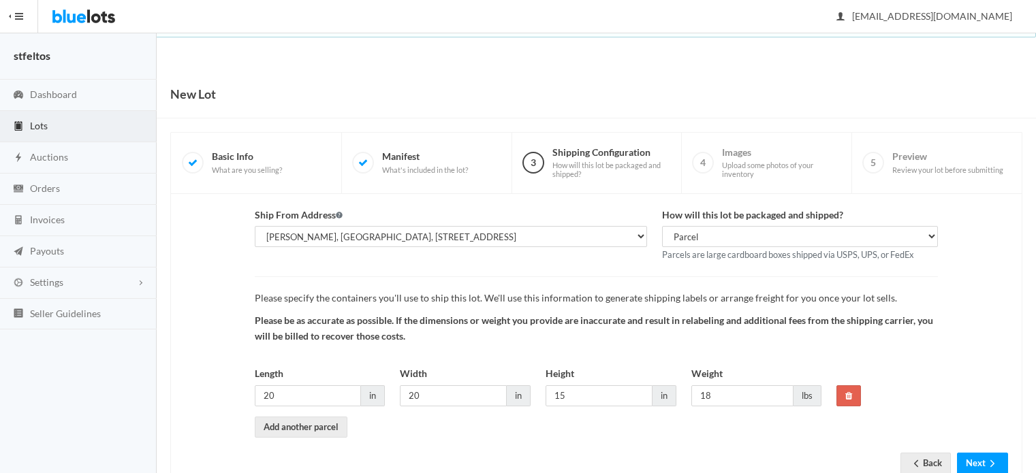
scroll to position [42, 0]
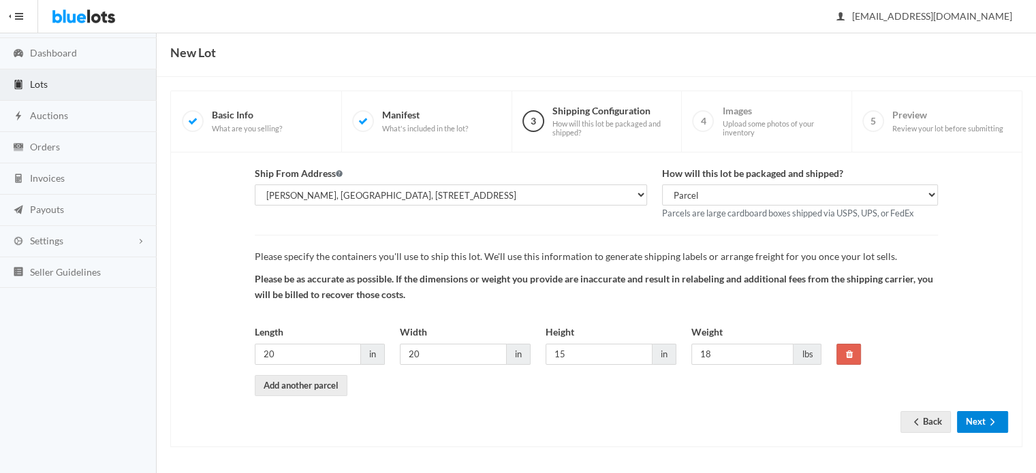
click at [985, 411] on button "Next" at bounding box center [982, 421] width 51 height 21
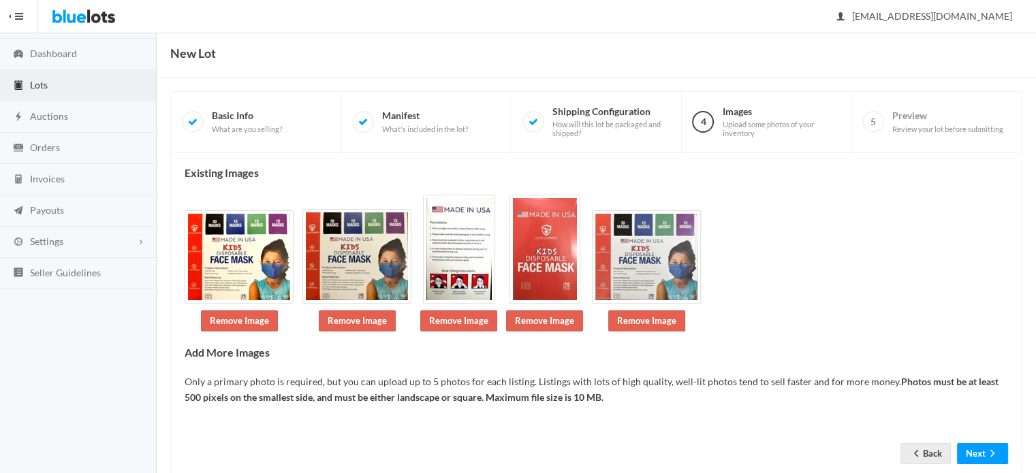
scroll to position [72, 0]
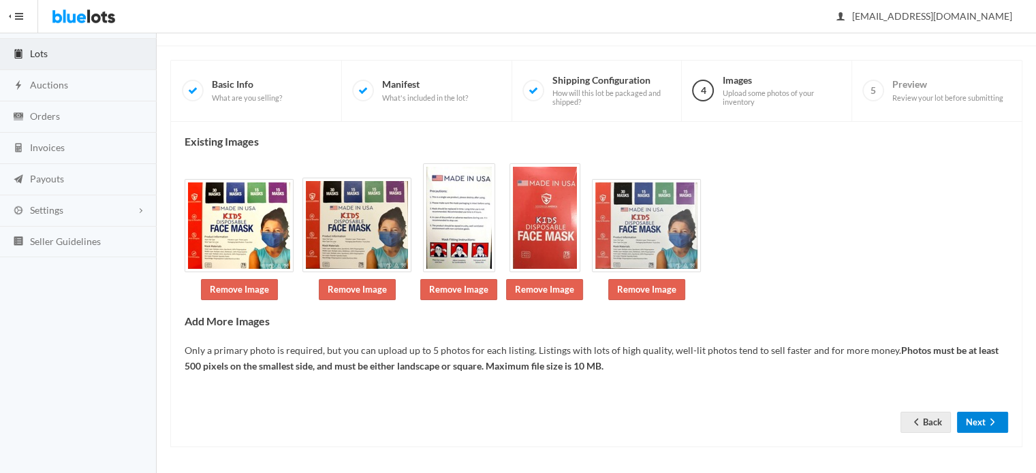
click at [985, 417] on icon "arrow forward" at bounding box center [992, 422] width 14 height 11
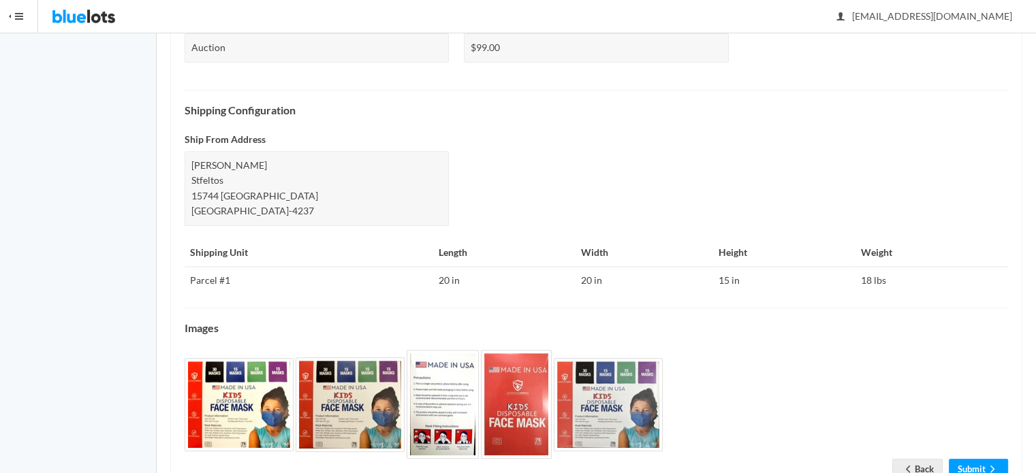
scroll to position [590, 0]
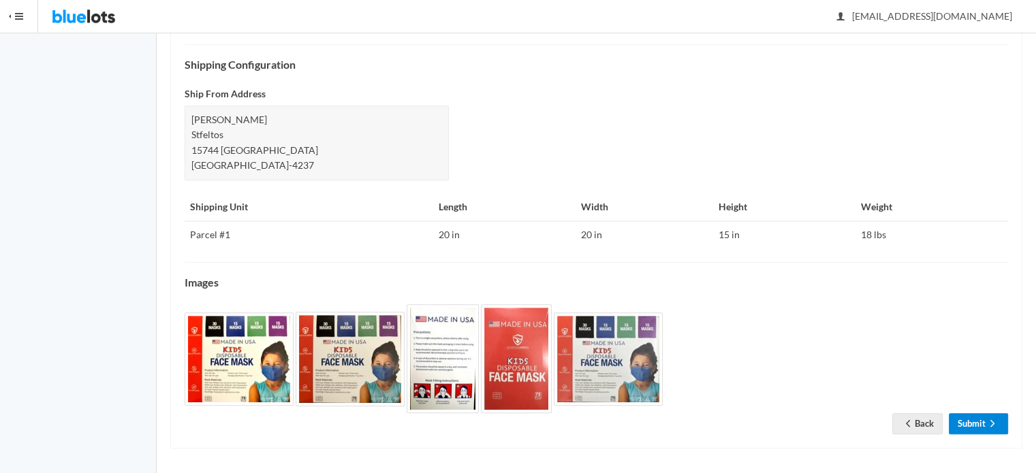
click at [985, 418] on icon "arrow forward" at bounding box center [992, 423] width 14 height 11
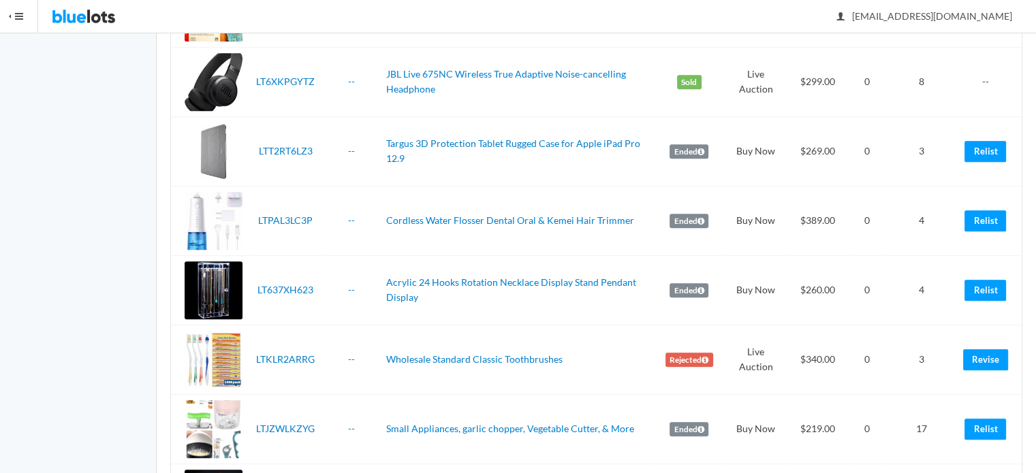
scroll to position [817, 0]
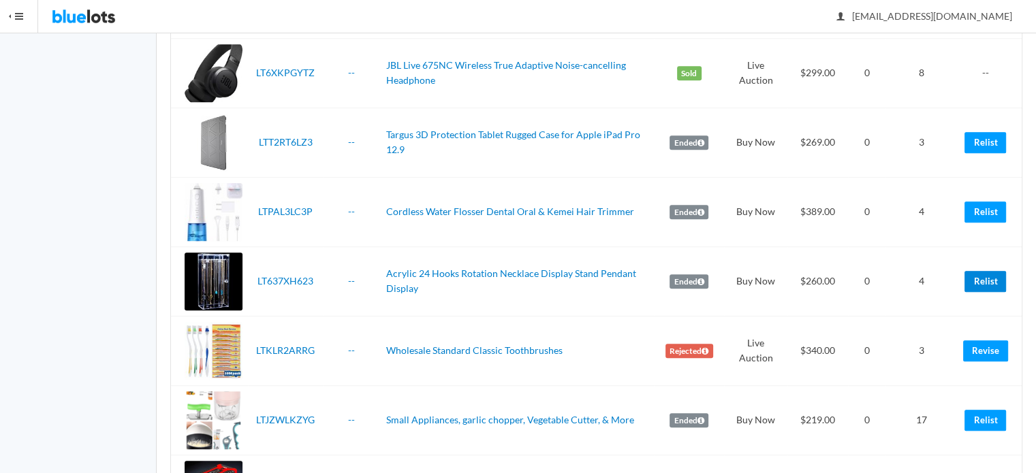
click at [993, 284] on link "Relist" at bounding box center [985, 281] width 42 height 21
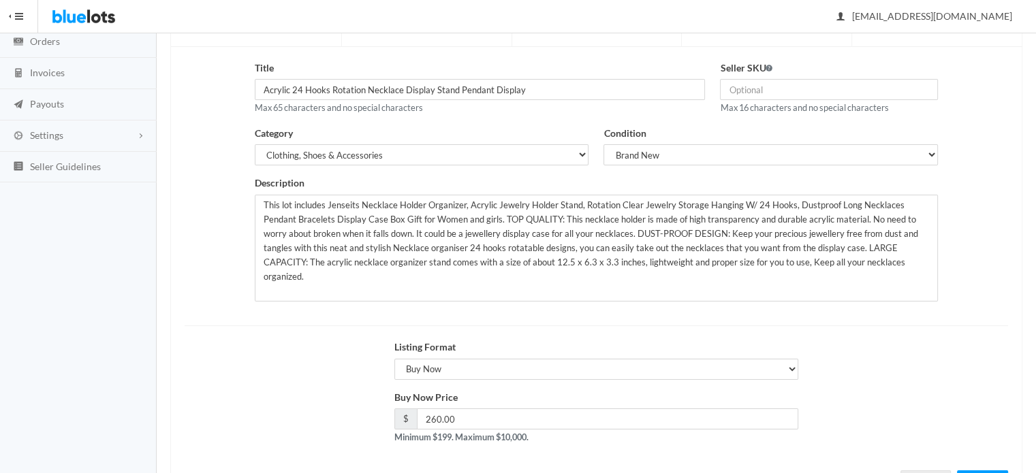
scroll to position [206, 0]
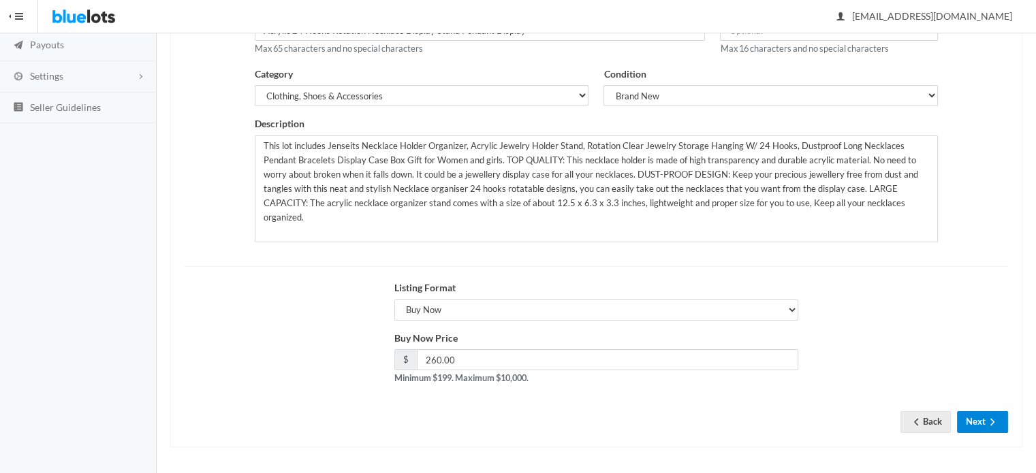
click at [998, 417] on icon "arrow forward" at bounding box center [992, 422] width 14 height 11
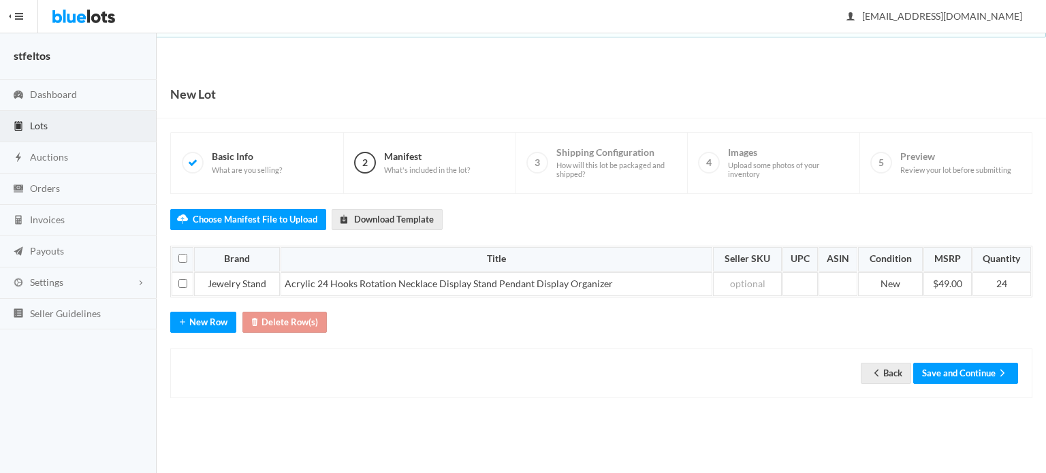
click at [965, 355] on div "Back Save and Continue" at bounding box center [601, 374] width 862 height 50
click at [965, 370] on button "Save and Continue" at bounding box center [965, 373] width 105 height 21
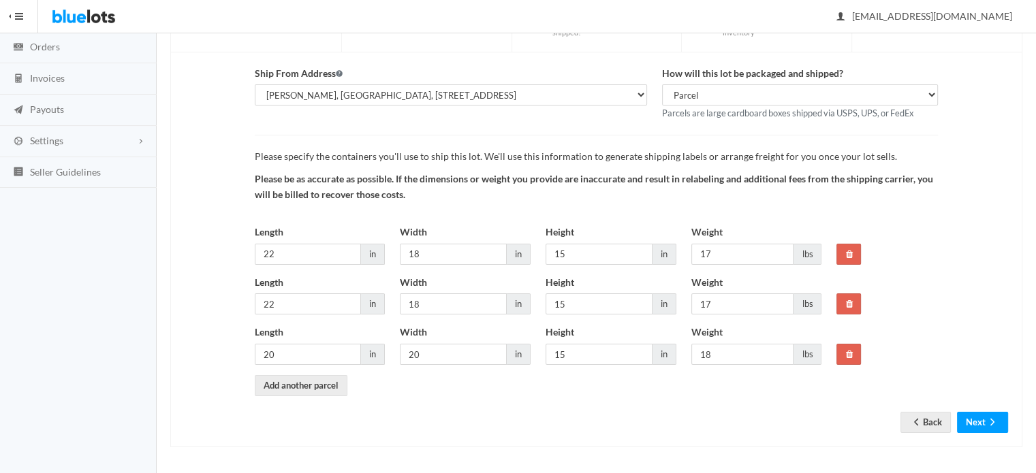
scroll to position [142, 0]
click at [990, 420] on icon "arrow forward" at bounding box center [992, 422] width 14 height 11
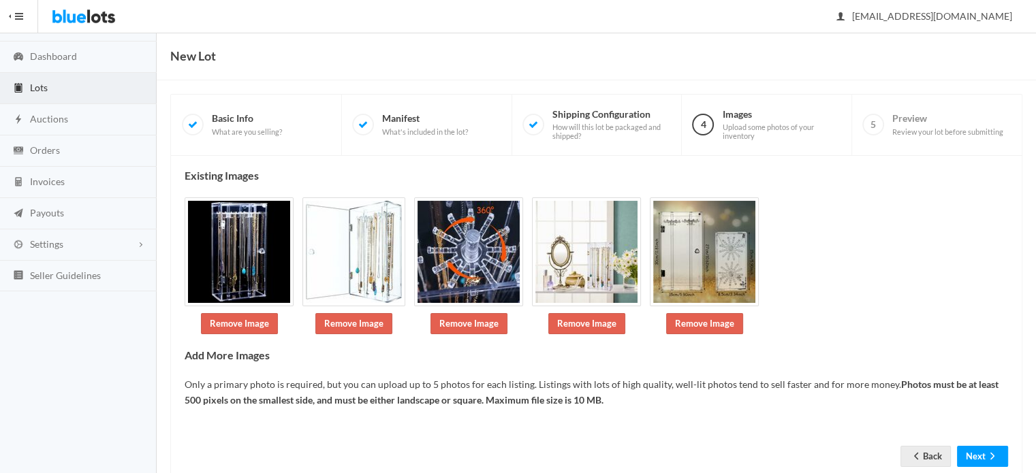
scroll to position [72, 0]
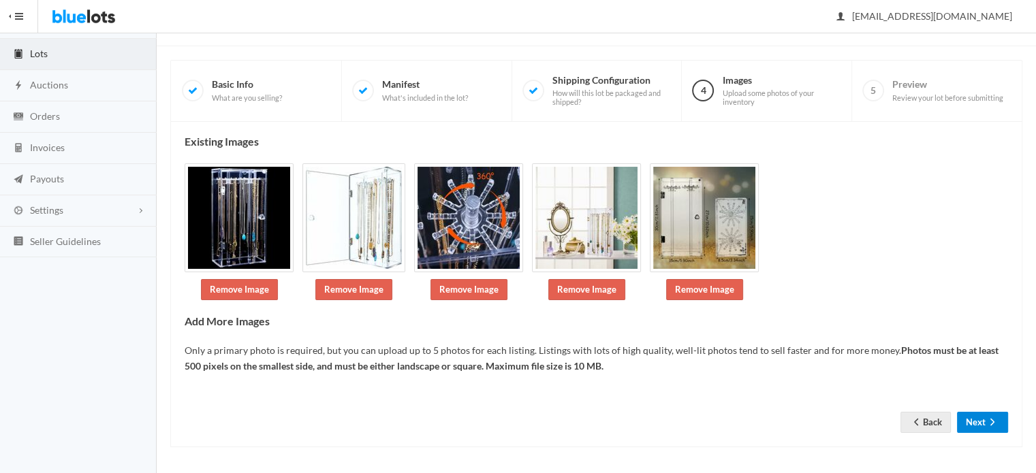
click at [990, 420] on icon "arrow forward" at bounding box center [992, 422] width 14 height 11
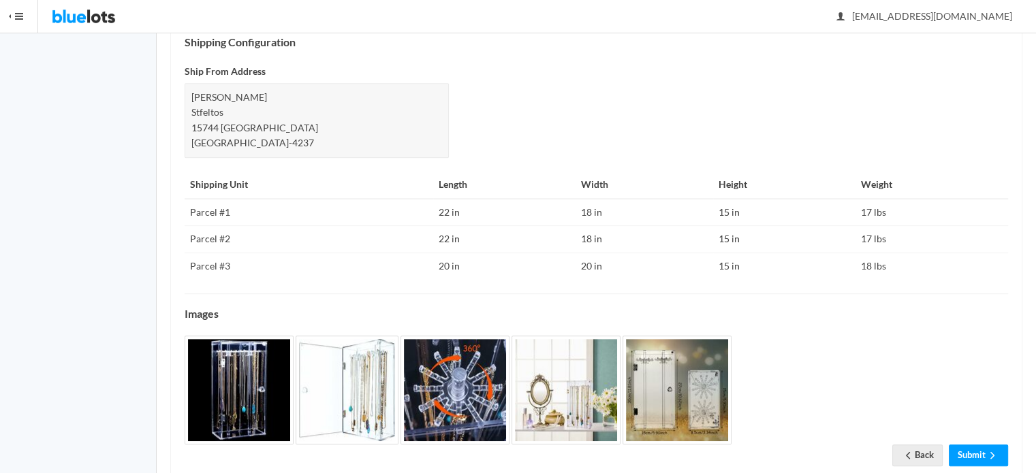
scroll to position [644, 0]
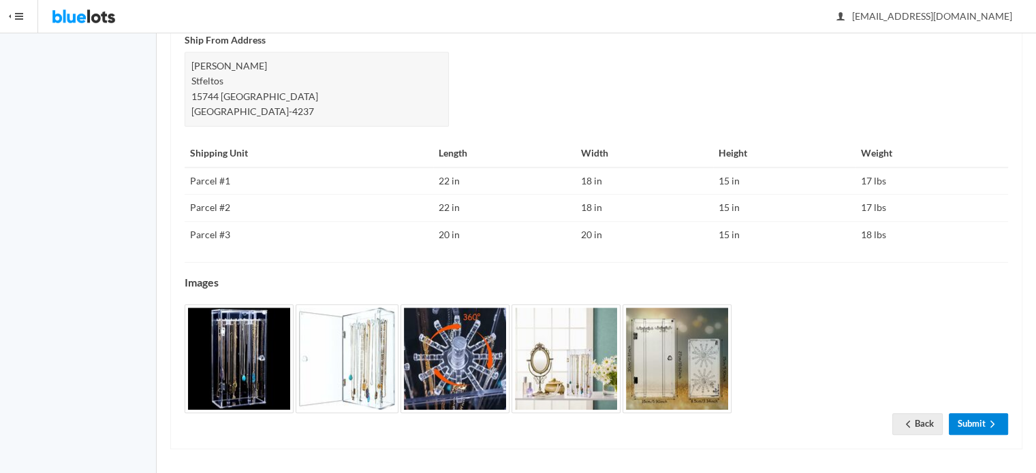
click at [990, 420] on icon "arrow forward" at bounding box center [992, 424] width 14 height 11
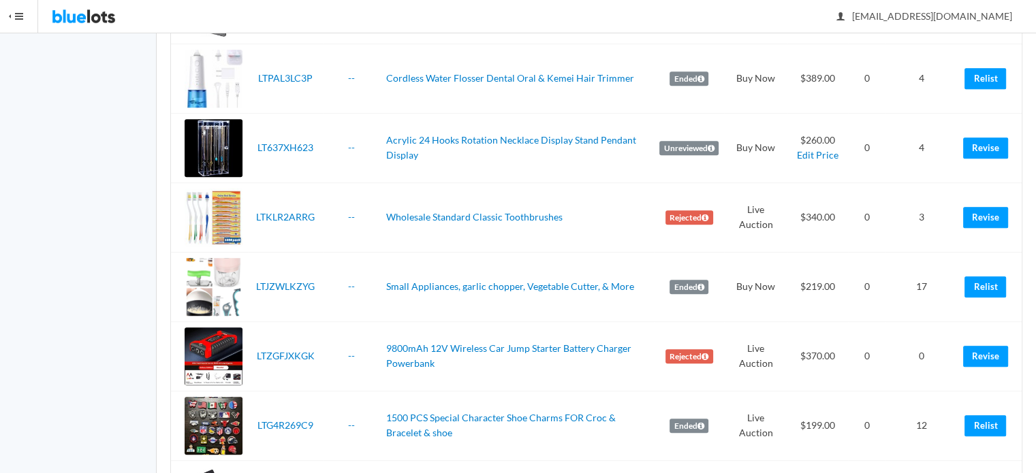
scroll to position [953, 0]
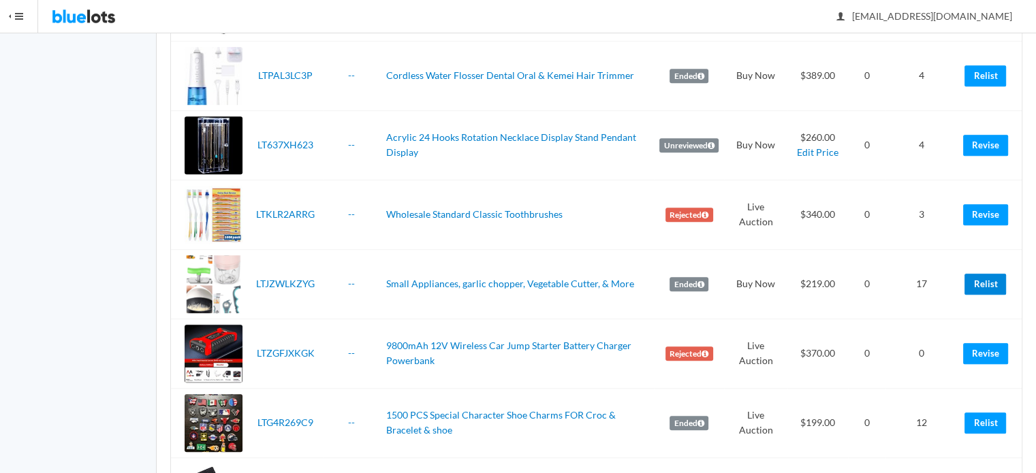
click at [989, 281] on link "Relist" at bounding box center [985, 284] width 42 height 21
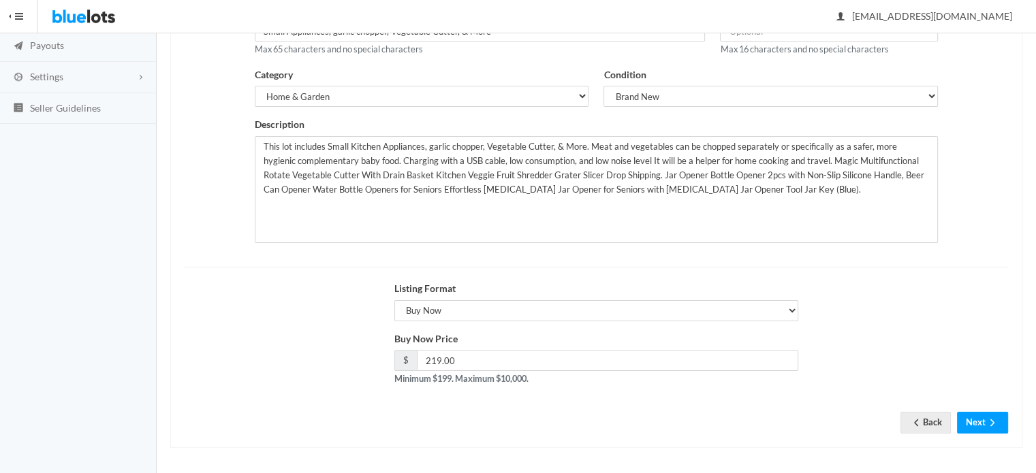
scroll to position [206, 0]
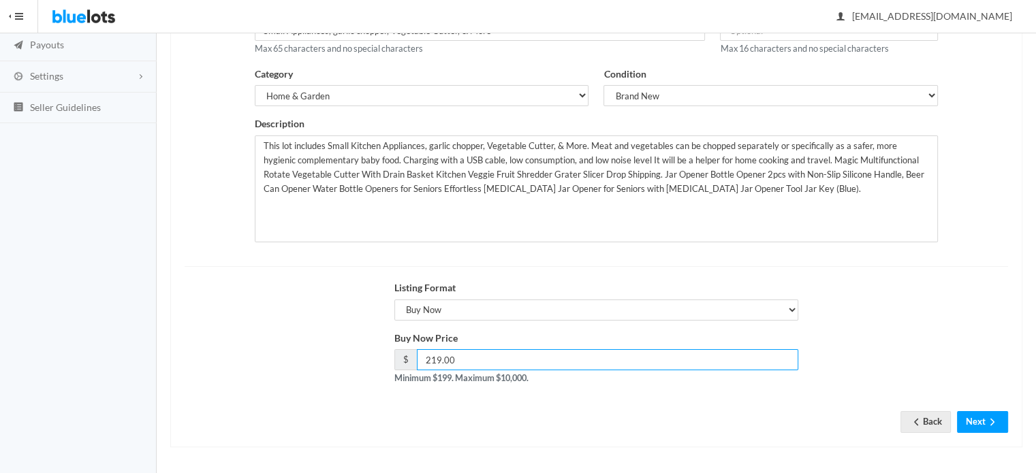
click at [490, 362] on input "219.00" at bounding box center [608, 359] width 382 height 21
type input "209"
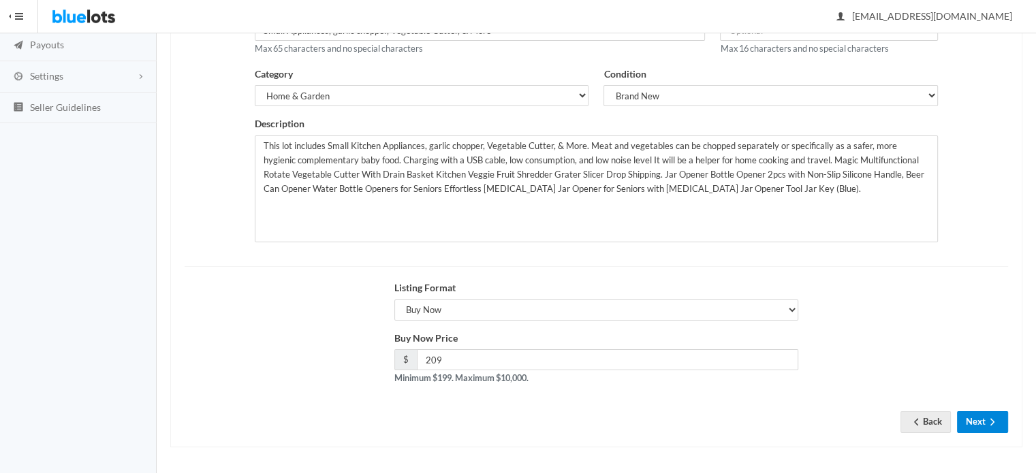
click at [998, 425] on icon "arrow forward" at bounding box center [992, 422] width 14 height 11
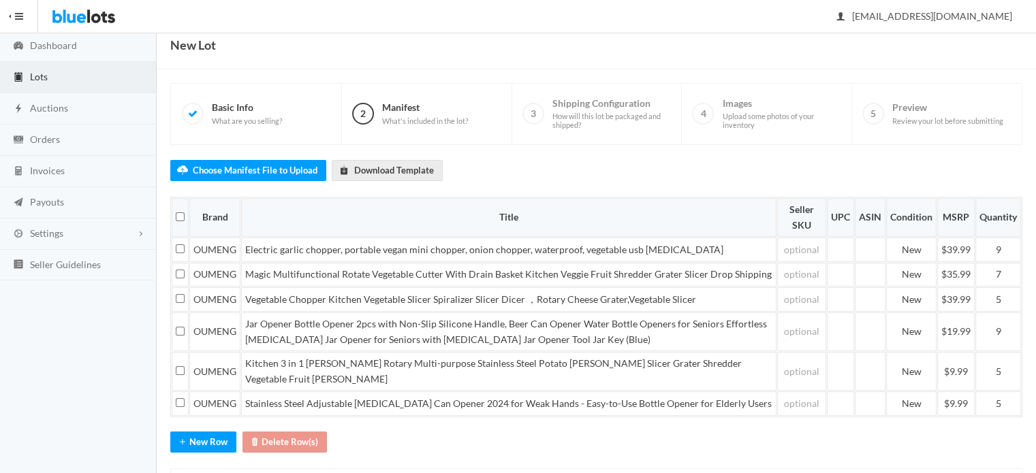
scroll to position [102, 0]
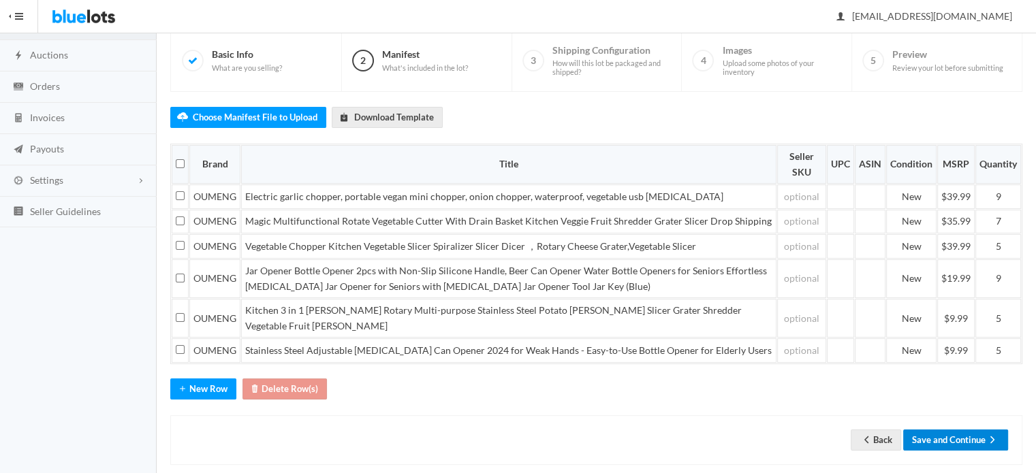
click at [993, 434] on icon "arrow forward" at bounding box center [992, 439] width 14 height 11
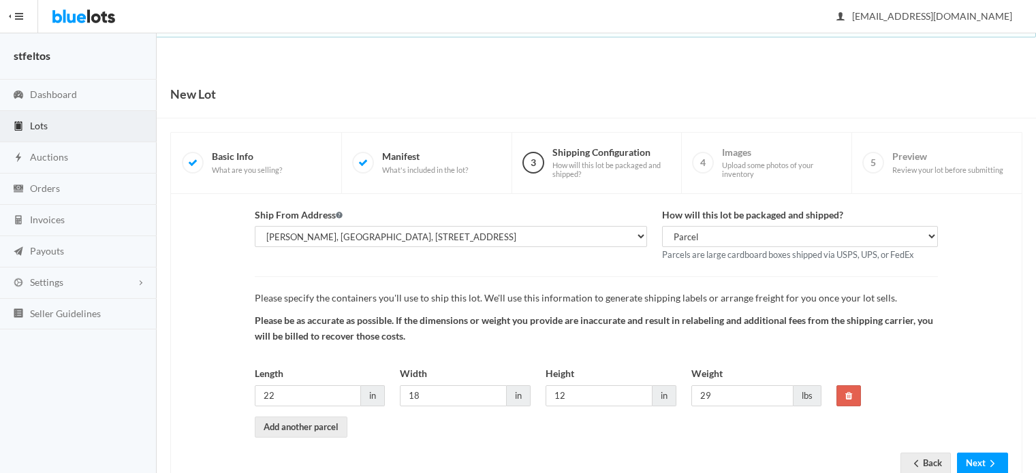
scroll to position [42, 0]
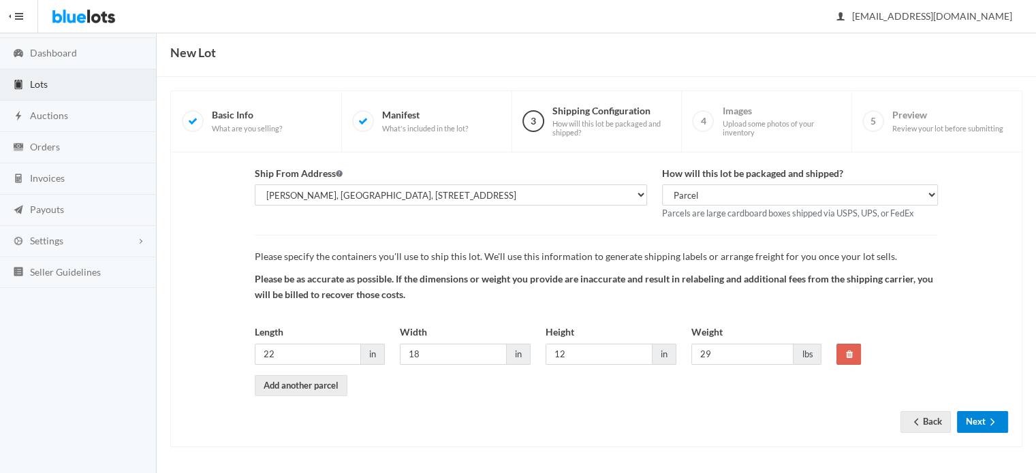
click at [992, 421] on icon "arrow forward" at bounding box center [992, 421] width 4 height 7
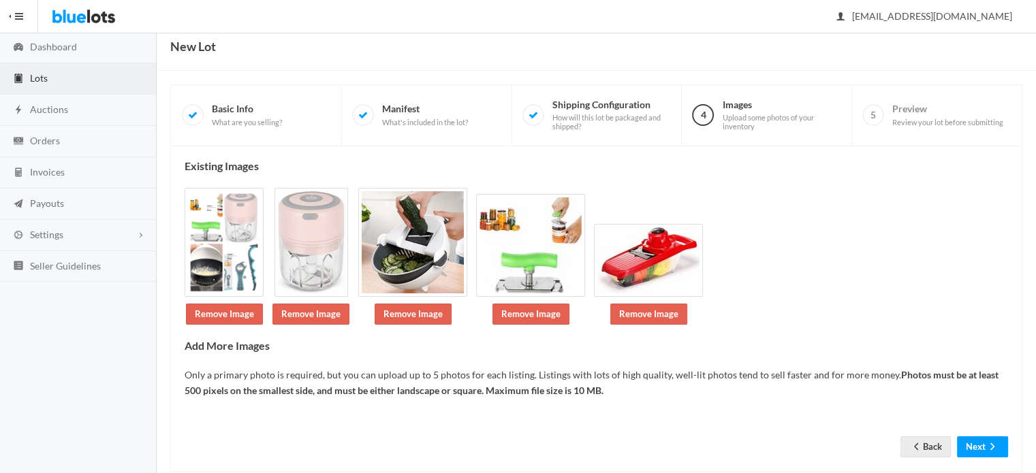
scroll to position [72, 0]
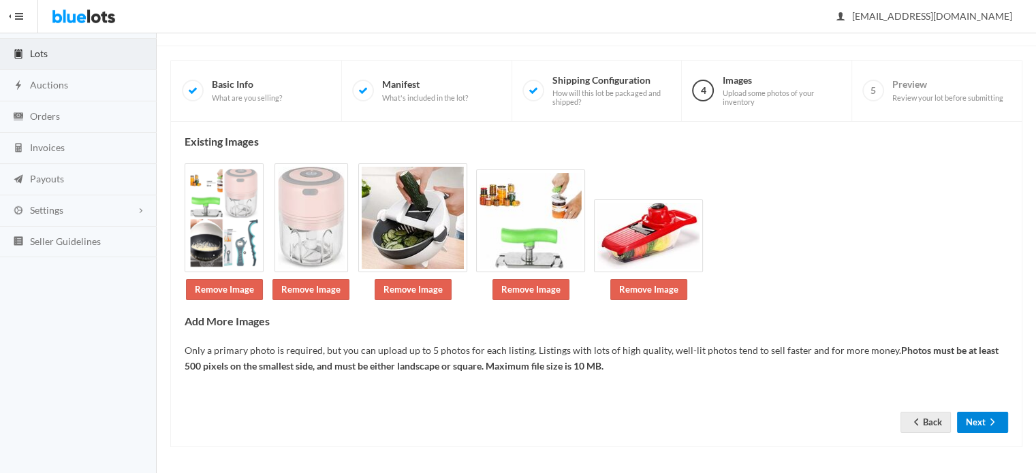
click at [983, 416] on button "Next" at bounding box center [982, 422] width 51 height 21
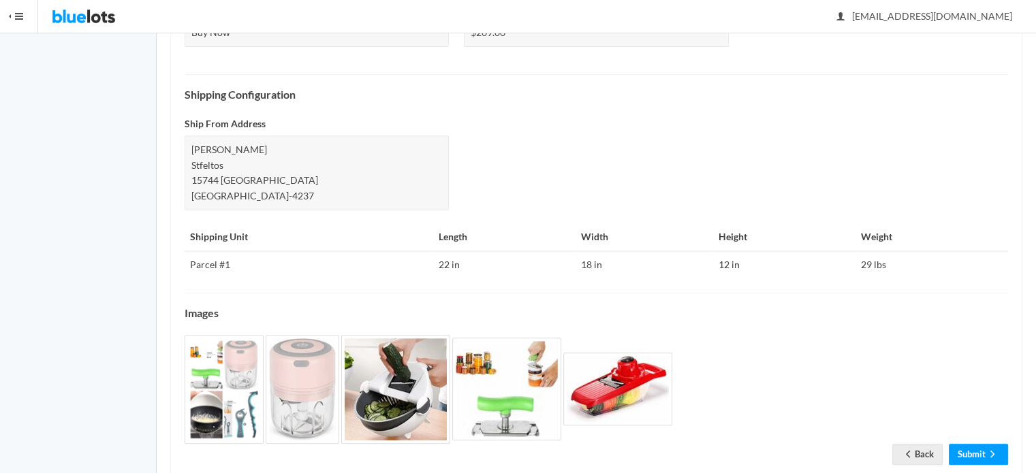
scroll to position [575, 0]
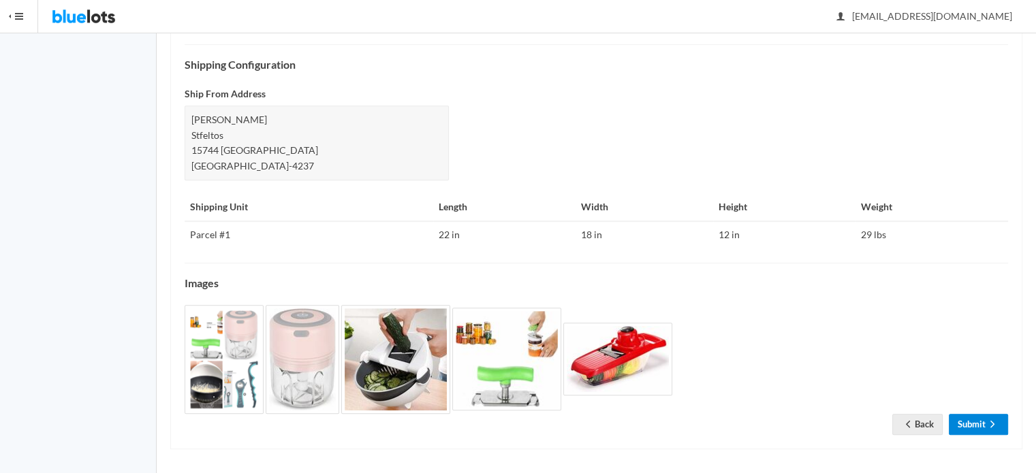
click at [983, 416] on link "Submit" at bounding box center [977, 424] width 59 height 21
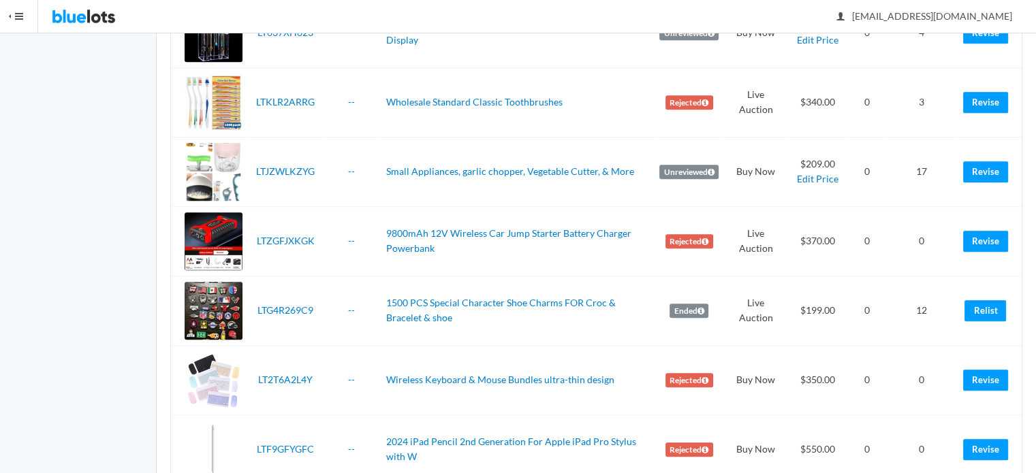
scroll to position [1089, 0]
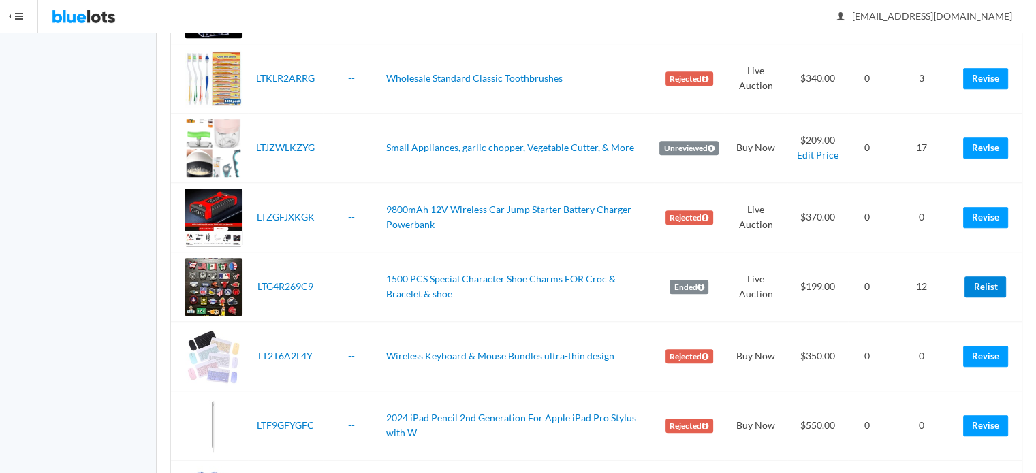
drag, startPoint x: 993, startPoint y: 283, endPoint x: 573, endPoint y: 48, distance: 480.7
click at [993, 283] on link "Relist" at bounding box center [985, 286] width 42 height 21
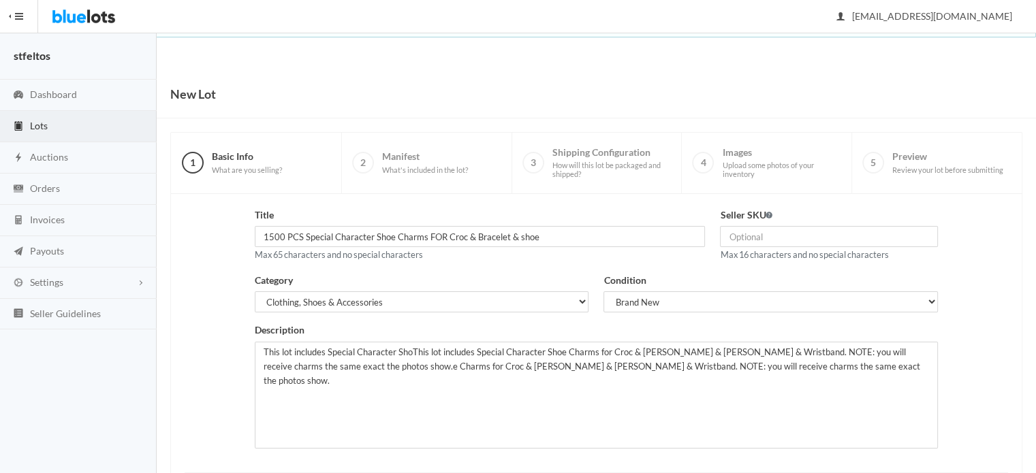
scroll to position [206, 0]
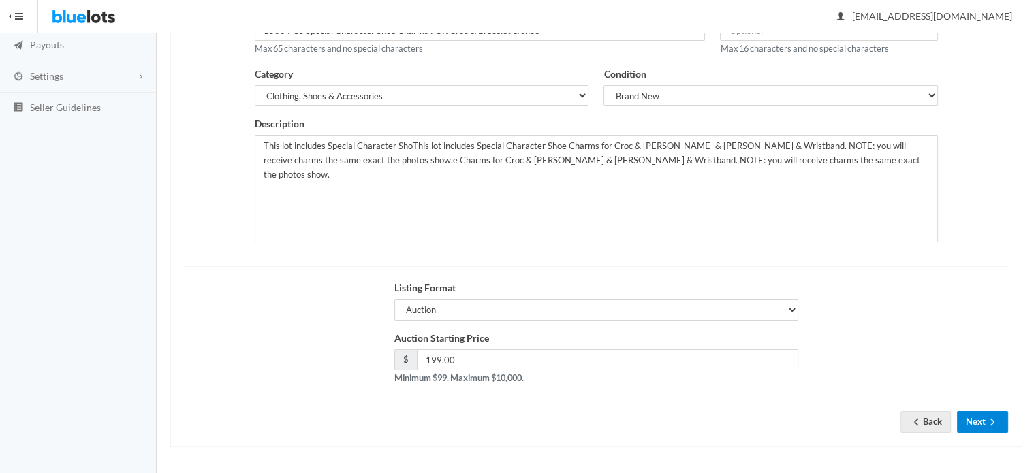
click at [980, 421] on button "Next" at bounding box center [982, 421] width 51 height 21
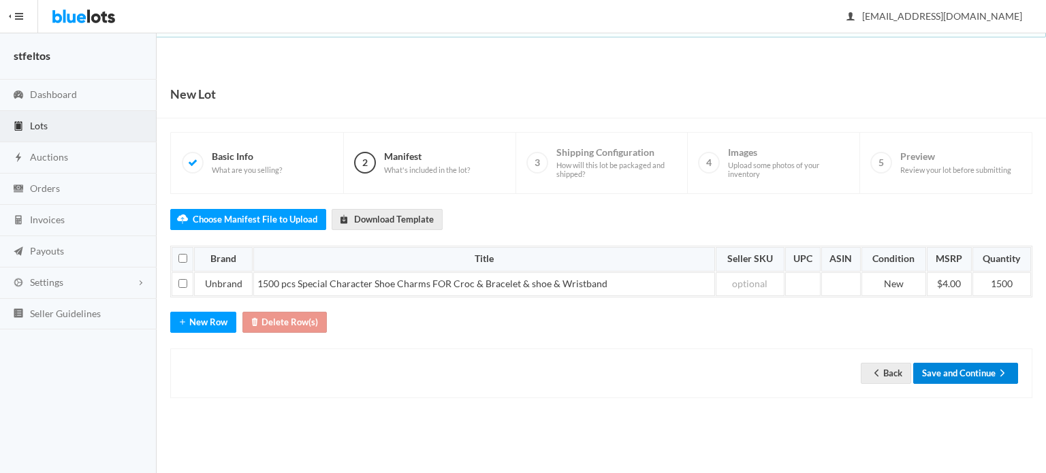
click at [975, 377] on button "Save and Continue" at bounding box center [965, 373] width 105 height 21
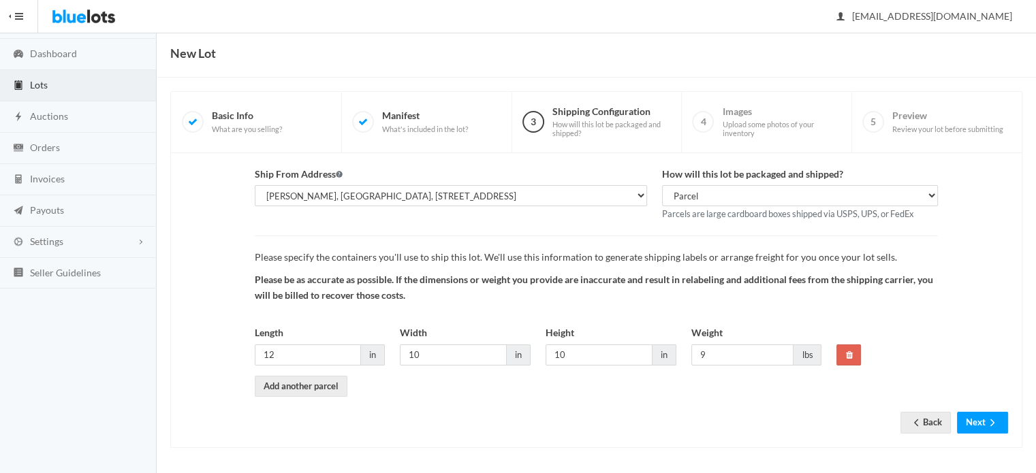
scroll to position [42, 0]
click at [986, 417] on icon "arrow forward" at bounding box center [992, 422] width 14 height 11
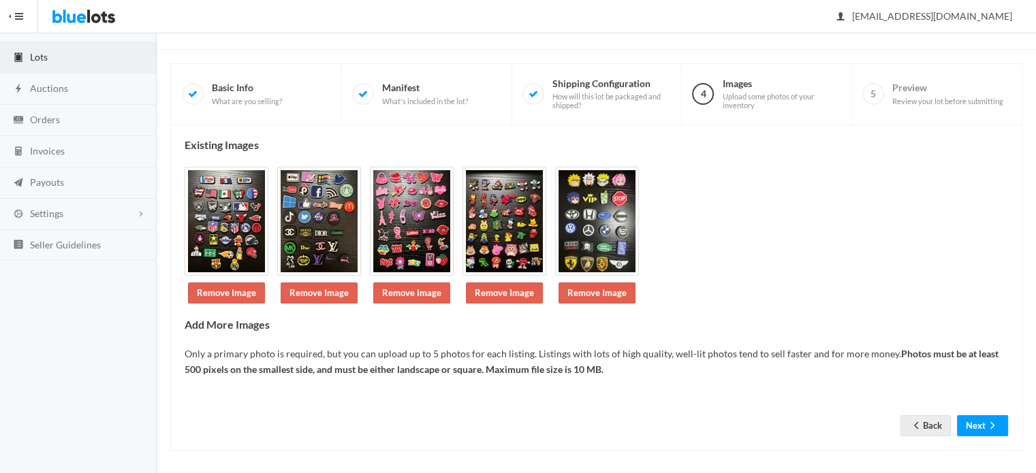
scroll to position [72, 0]
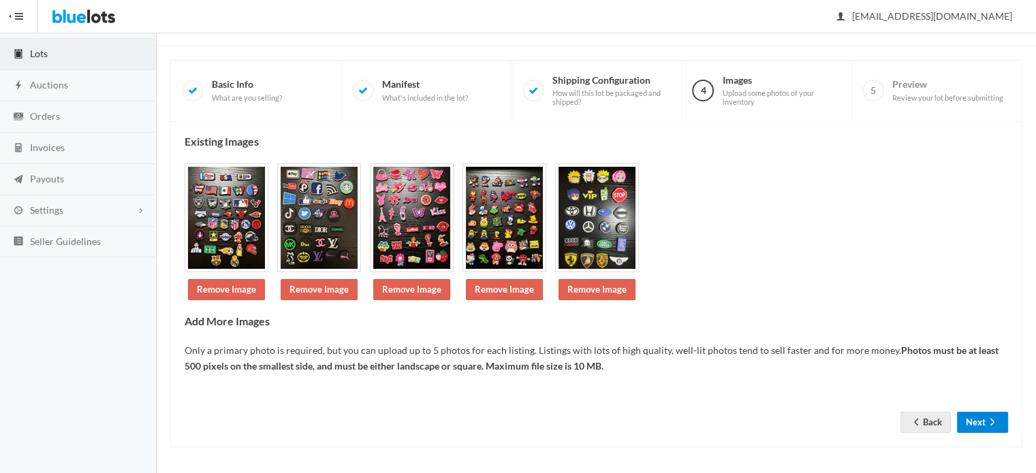
click at [986, 417] on icon "arrow forward" at bounding box center [992, 422] width 14 height 11
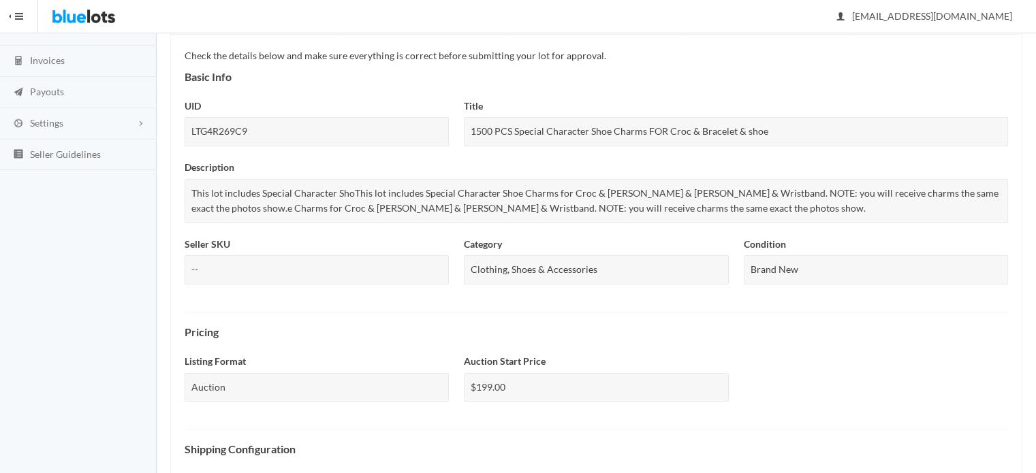
scroll to position [544, 0]
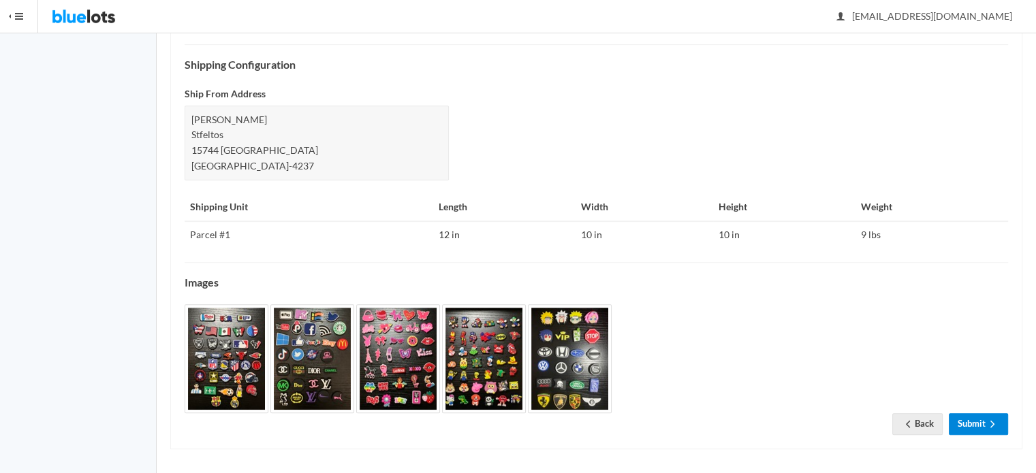
click at [986, 419] on icon "arrow forward" at bounding box center [992, 424] width 14 height 11
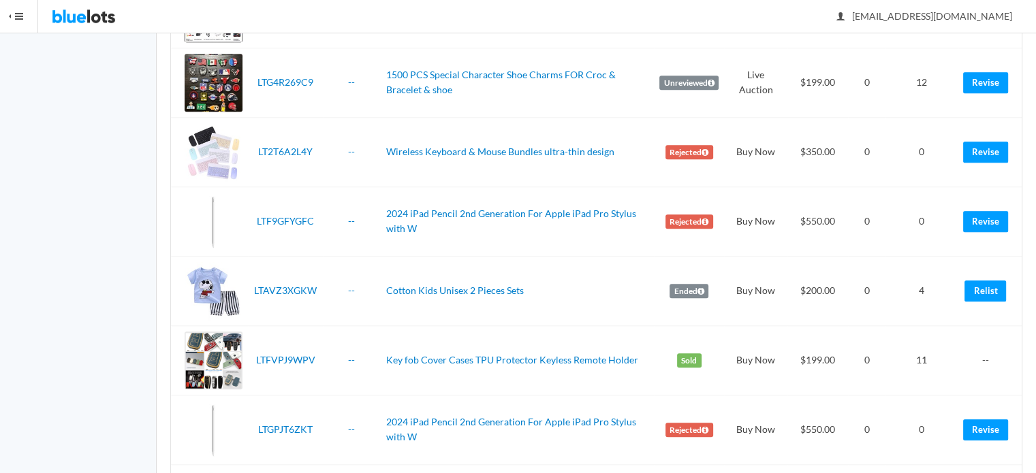
scroll to position [1362, 0]
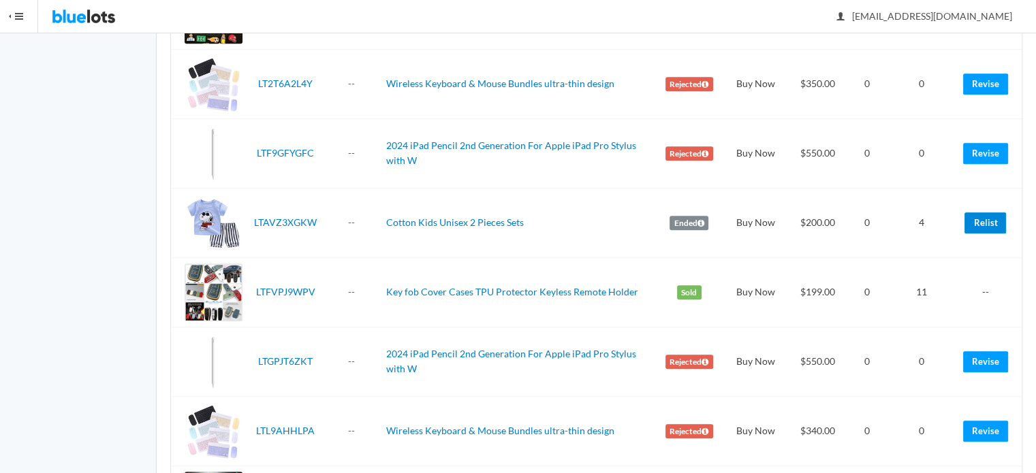
click at [983, 221] on link "Relist" at bounding box center [985, 222] width 42 height 21
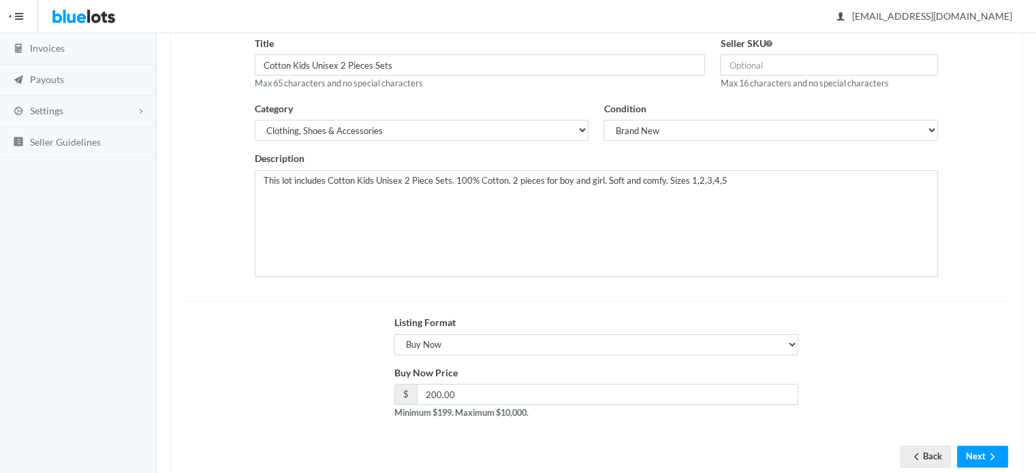
scroll to position [206, 0]
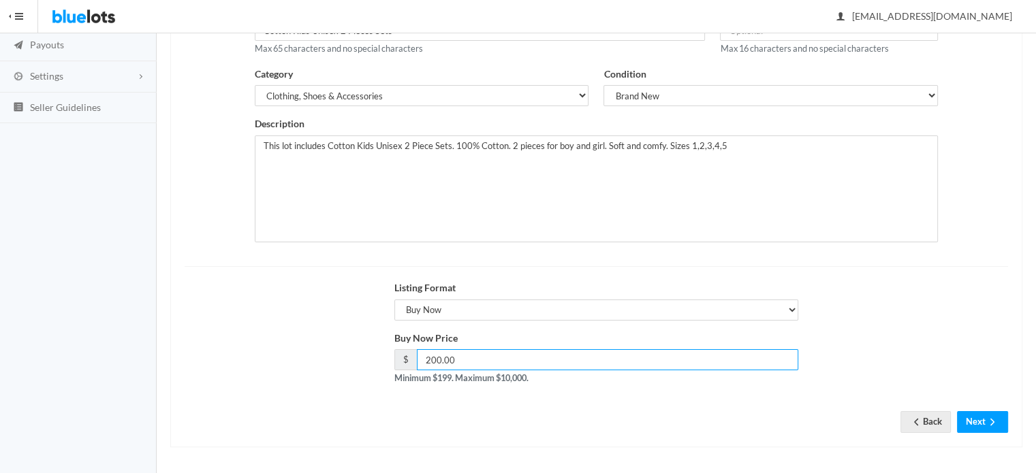
click at [460, 360] on input "200.00" at bounding box center [608, 359] width 382 height 21
type input "2"
type input "199"
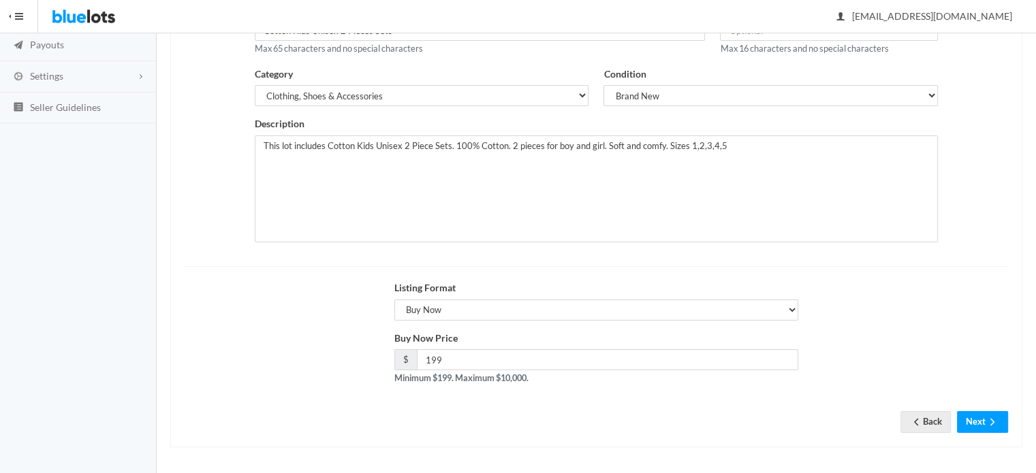
click at [669, 387] on div "Buy Now Price $ 199 Minimum $199. Maximum $10,000." at bounding box center [596, 363] width 419 height 65
click at [985, 424] on icon "arrow forward" at bounding box center [992, 422] width 14 height 11
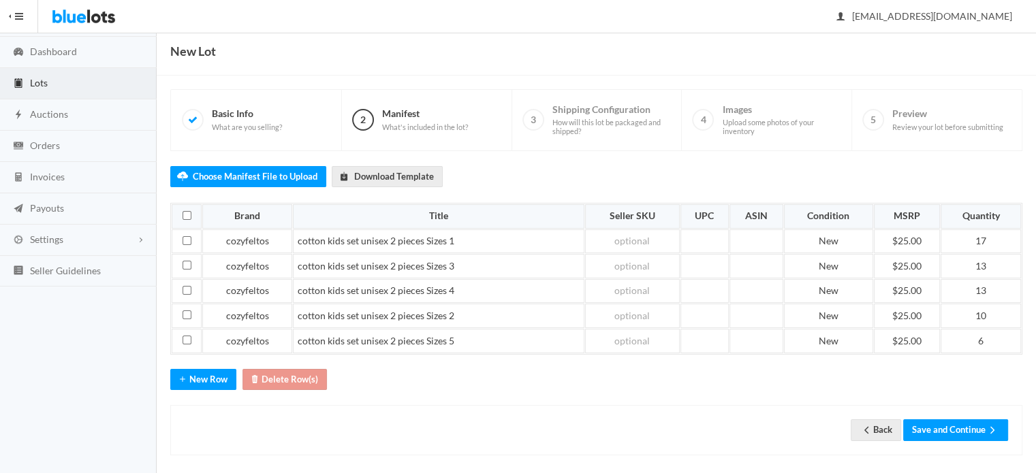
scroll to position [48, 0]
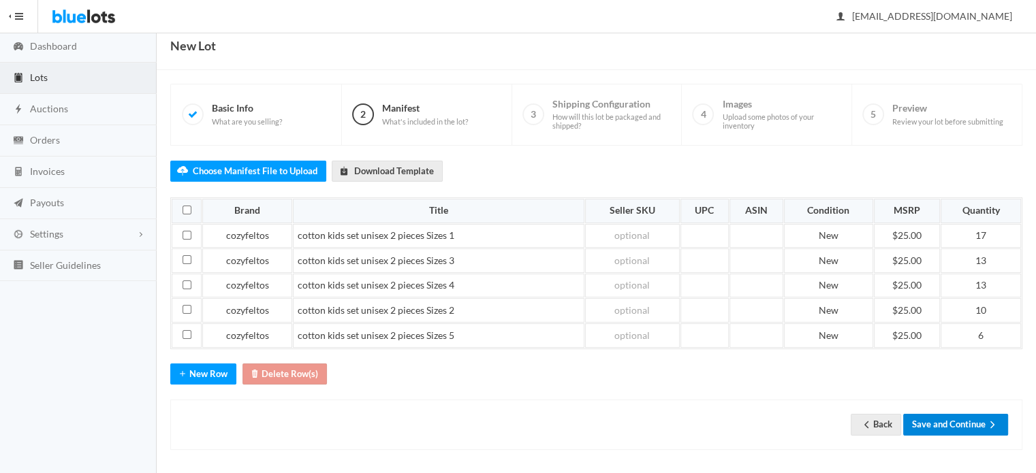
click at [969, 414] on button "Save and Continue" at bounding box center [955, 424] width 105 height 21
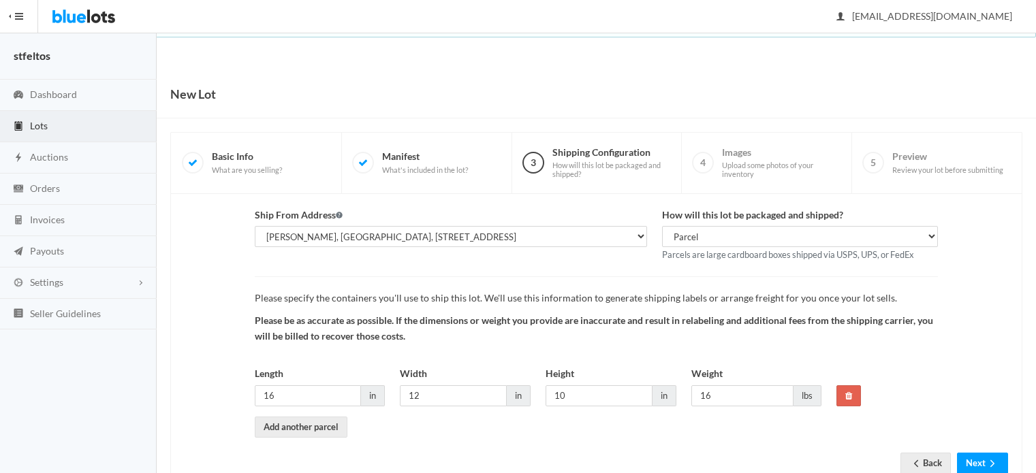
scroll to position [42, 0]
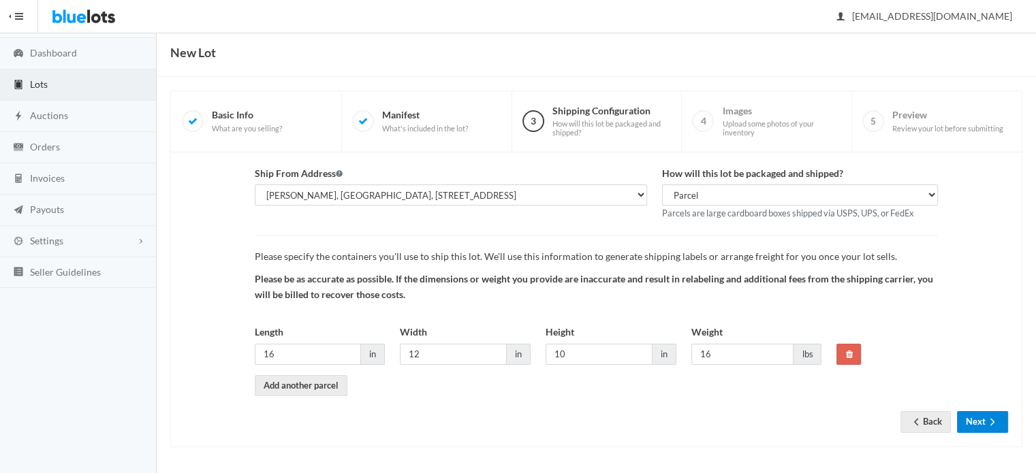
click at [975, 421] on button "Next" at bounding box center [982, 421] width 51 height 21
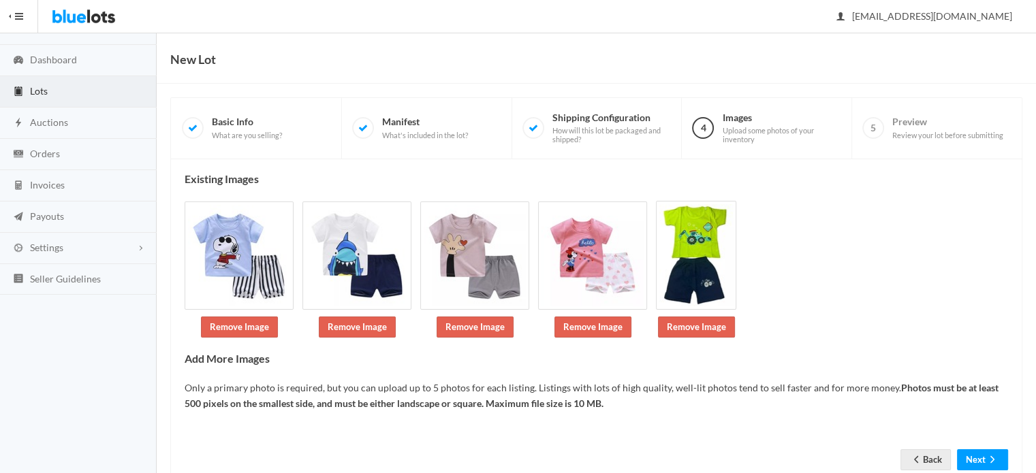
scroll to position [72, 0]
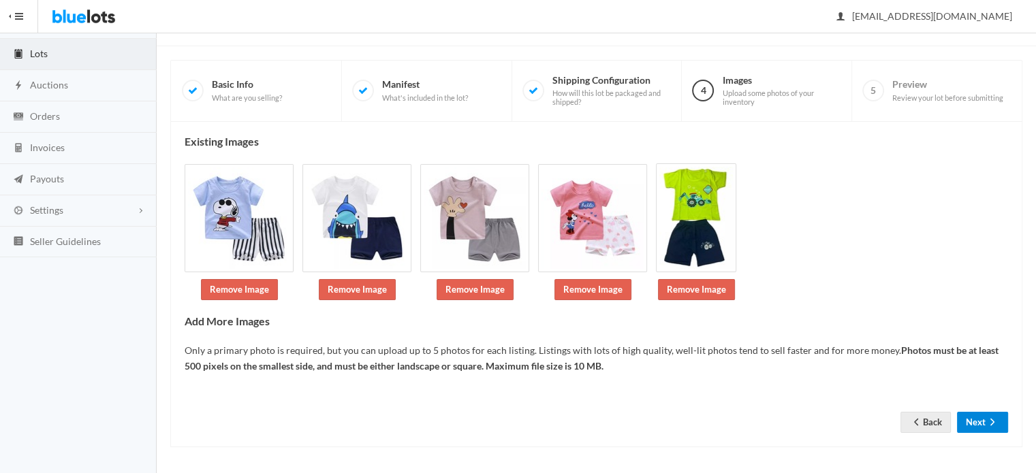
click at [975, 424] on button "Next" at bounding box center [982, 422] width 51 height 21
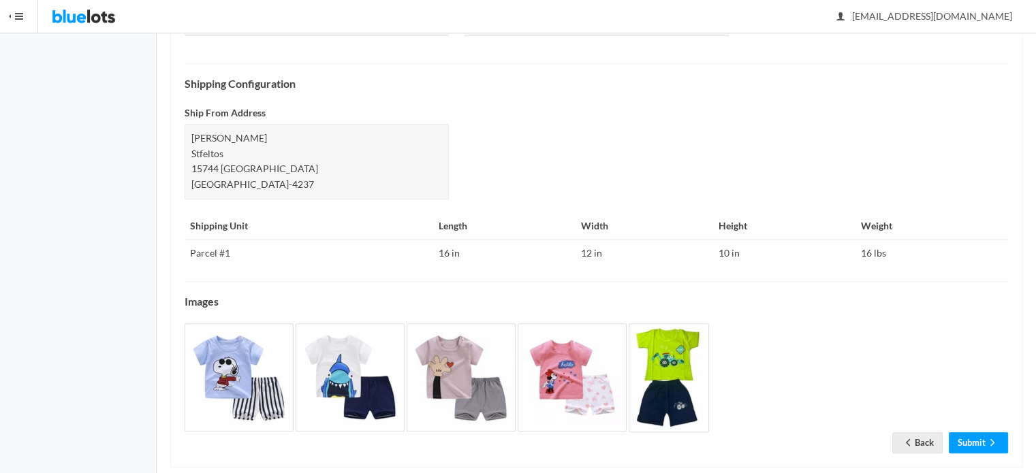
scroll to position [528, 0]
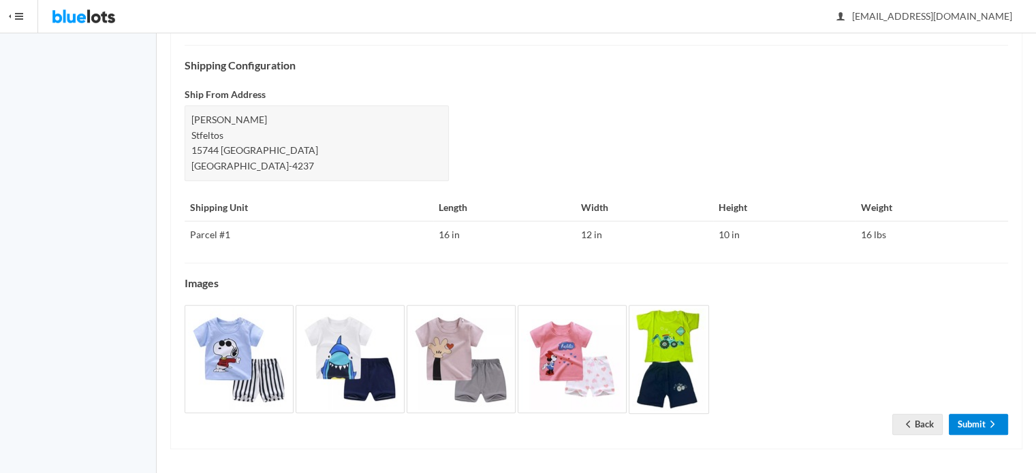
click at [975, 424] on link "Submit" at bounding box center [977, 424] width 59 height 21
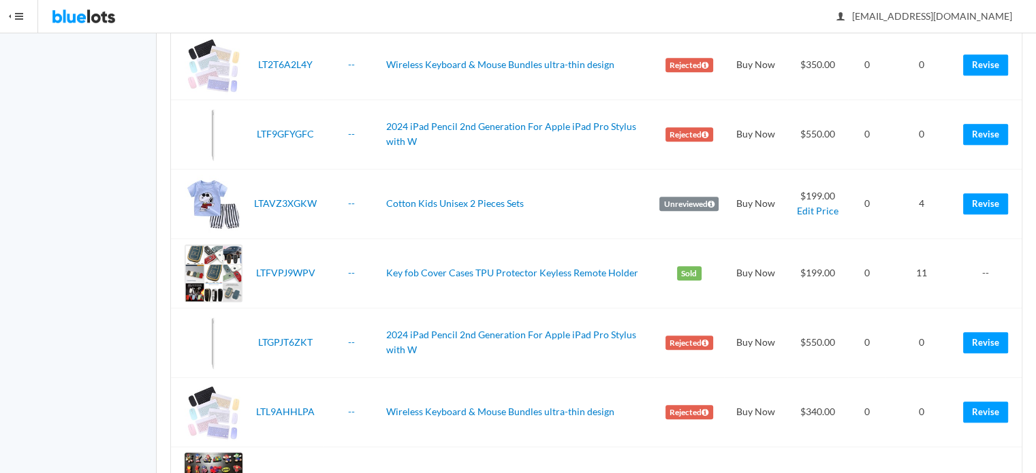
scroll to position [836, 0]
